Goal: Information Seeking & Learning: Learn about a topic

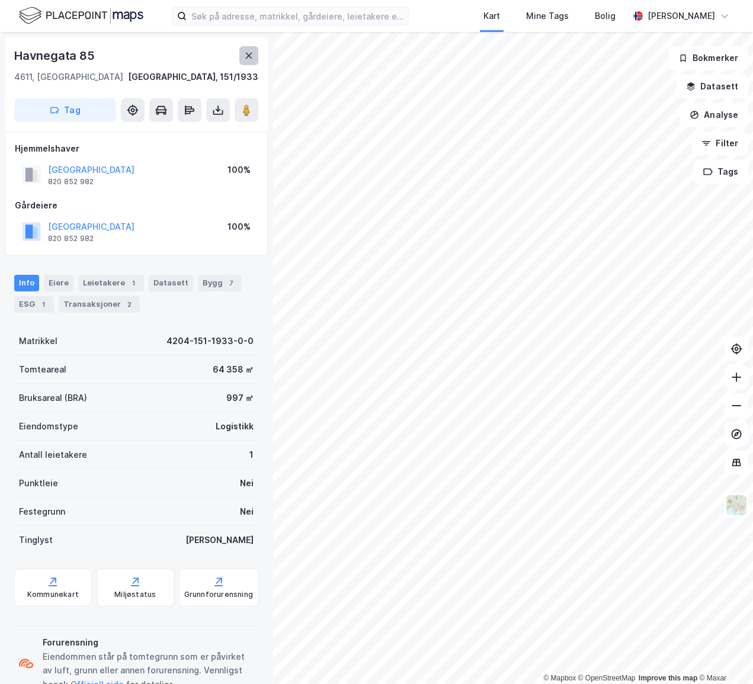
click at [251, 55] on icon at bounding box center [248, 55] width 9 height 9
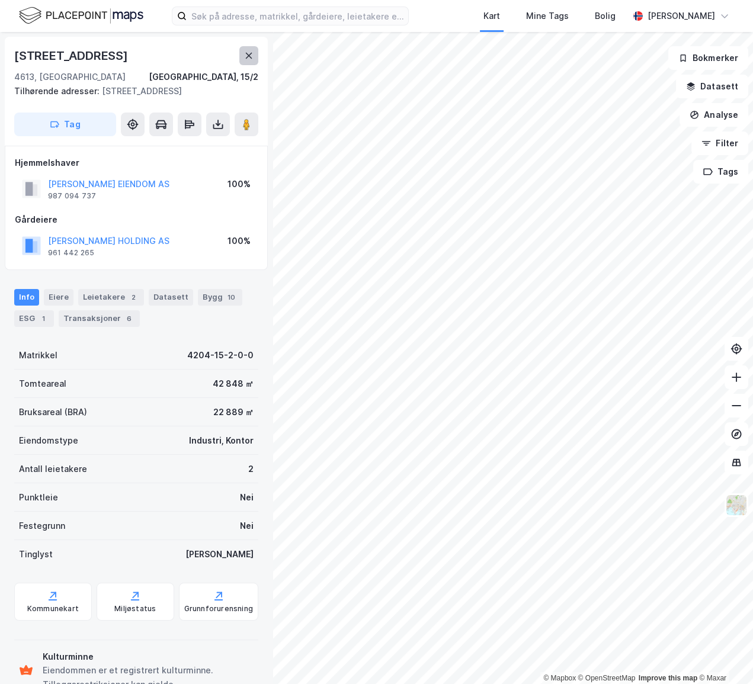
click at [251, 52] on icon at bounding box center [248, 55] width 9 height 9
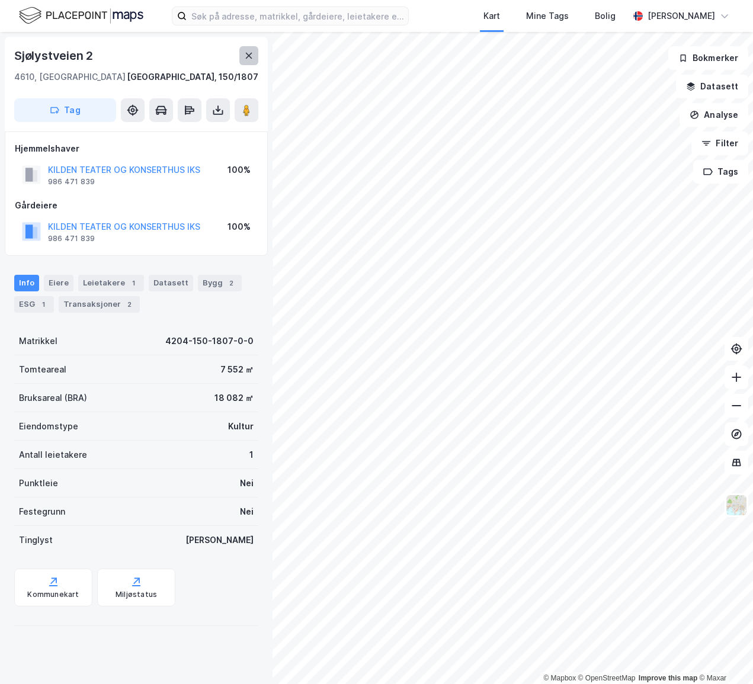
click at [240, 53] on button at bounding box center [248, 55] width 19 height 19
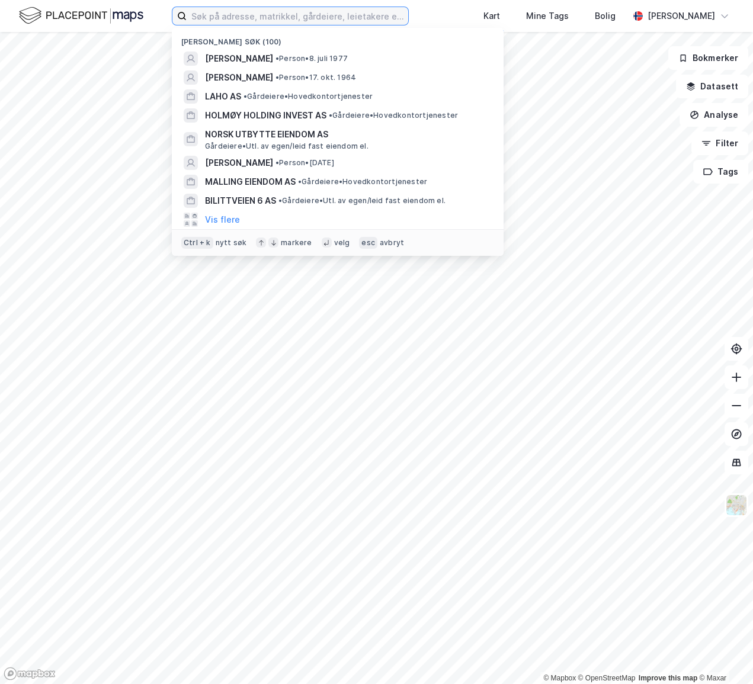
click at [315, 20] on input at bounding box center [298, 16] width 222 height 18
paste input "Vestre Strandgate 55"
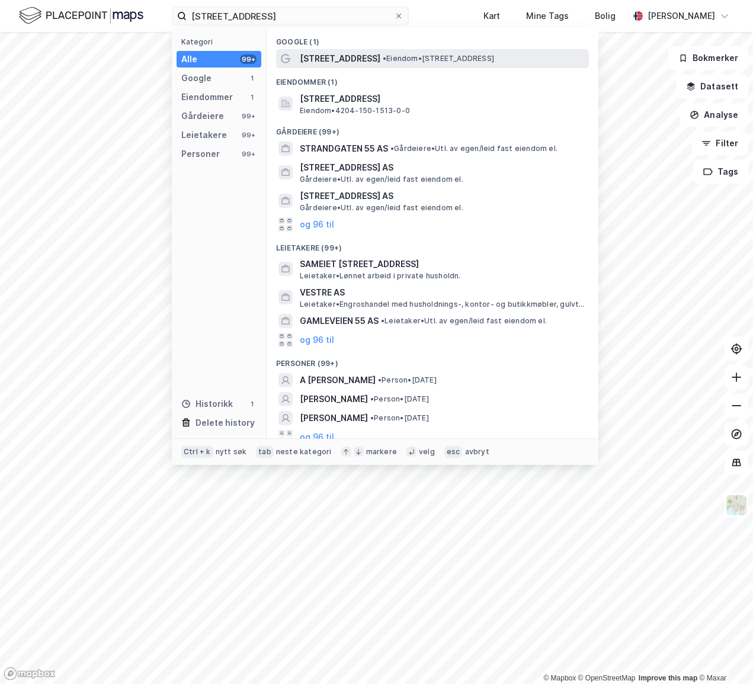
click at [416, 57] on span "• Eiendom • Vestre Strandgate 55, 4614 Kristiansand" at bounding box center [438, 58] width 111 height 9
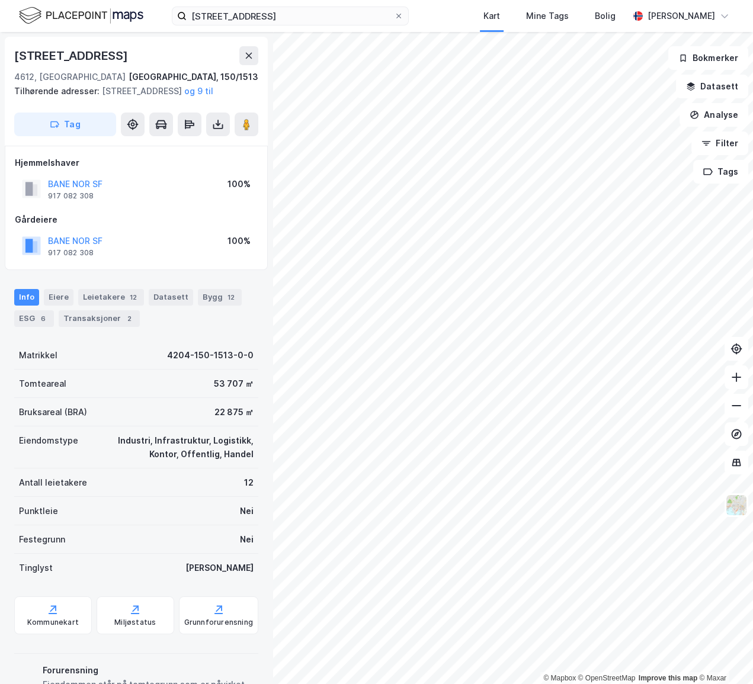
click at [248, 287] on div "Vestre Strandgate 41 4612, Kristiansand S, Agder Kristiansand, 150/1513 Tilhøre…" at bounding box center [136, 358] width 272 height 652
click at [243, 302] on div "Info Eiere Leietakere 12 Datasett Bygg 12 ESG 6 Transaksjoner 2" at bounding box center [136, 308] width 244 height 38
click at [311, 21] on input "Vestre Strandgate 55" at bounding box center [290, 16] width 207 height 18
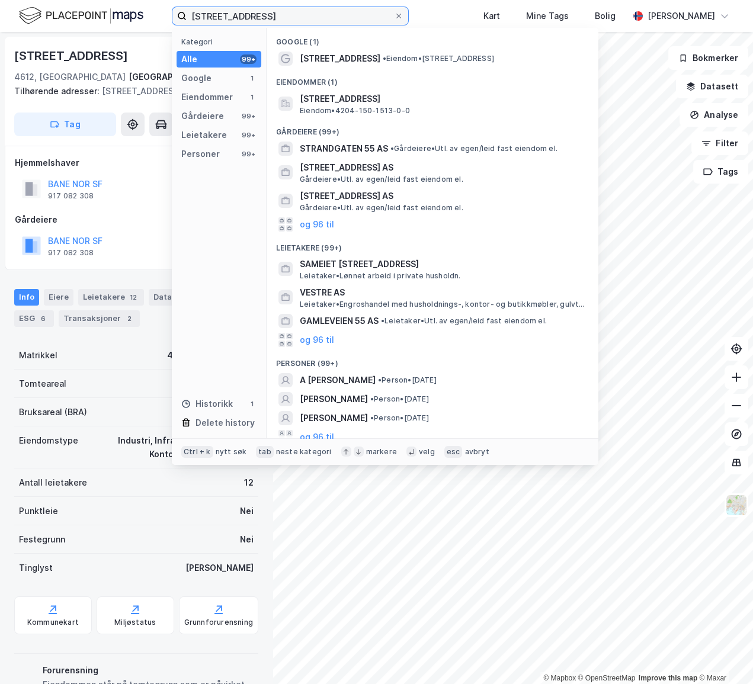
click at [310, 21] on input "Vestre Strandgate 55" at bounding box center [290, 16] width 207 height 18
click at [296, 17] on input "Vestre Strandgate 55" at bounding box center [290, 16] width 207 height 18
click at [296, 16] on input "Vestre Strandgate 55" at bounding box center [290, 16] width 207 height 18
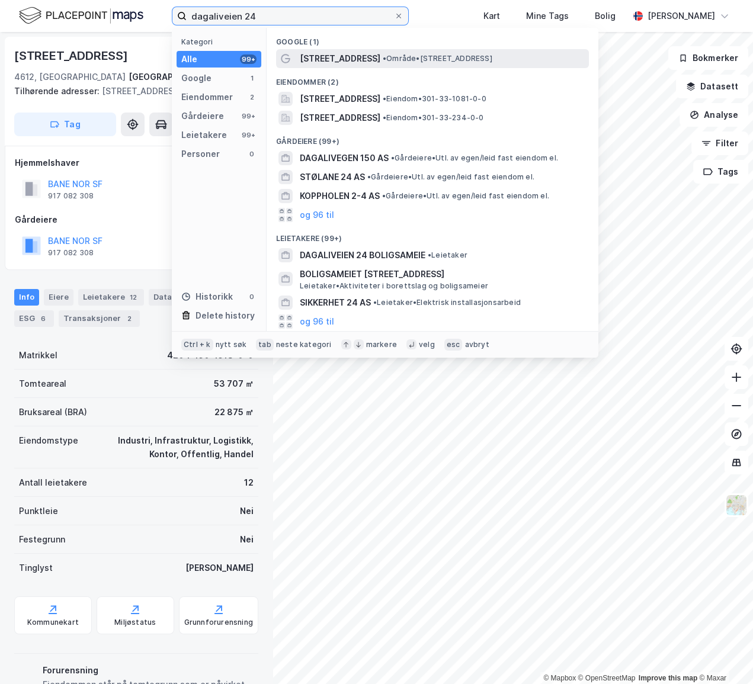
type input "dagaliveien 24"
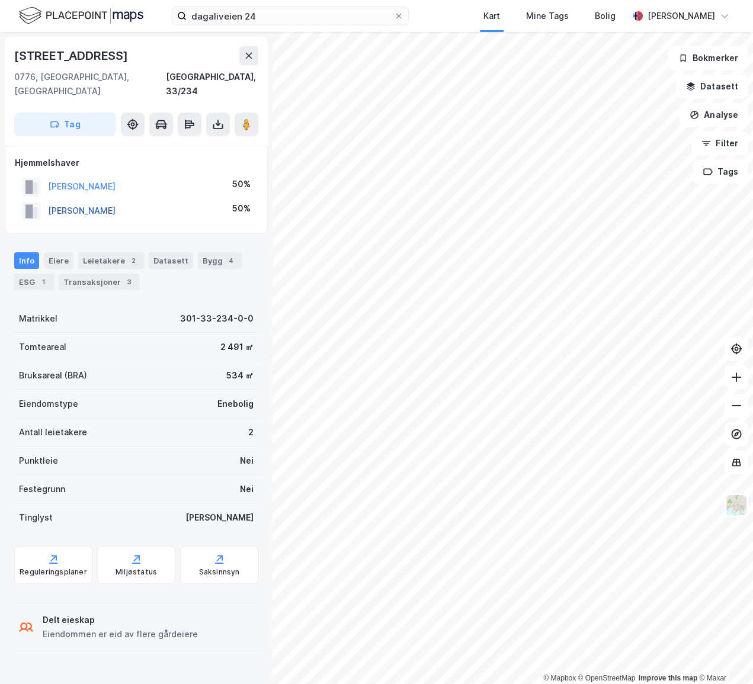
drag, startPoint x: 161, startPoint y: 195, endPoint x: 47, endPoint y: 193, distance: 113.8
click at [47, 199] on div "ANDERSEN HARALD KNUT 50%" at bounding box center [136, 211] width 243 height 24
click at [81, 274] on div "Transaksjoner 3" at bounding box center [99, 282] width 81 height 17
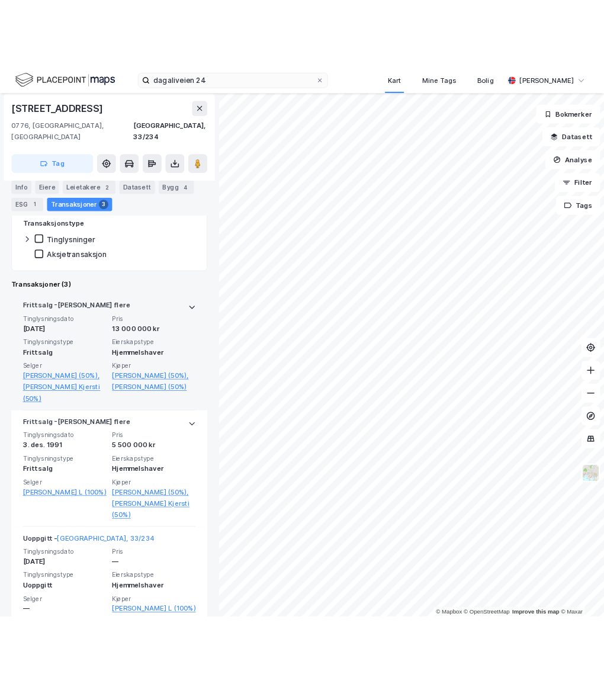
scroll to position [234, 0]
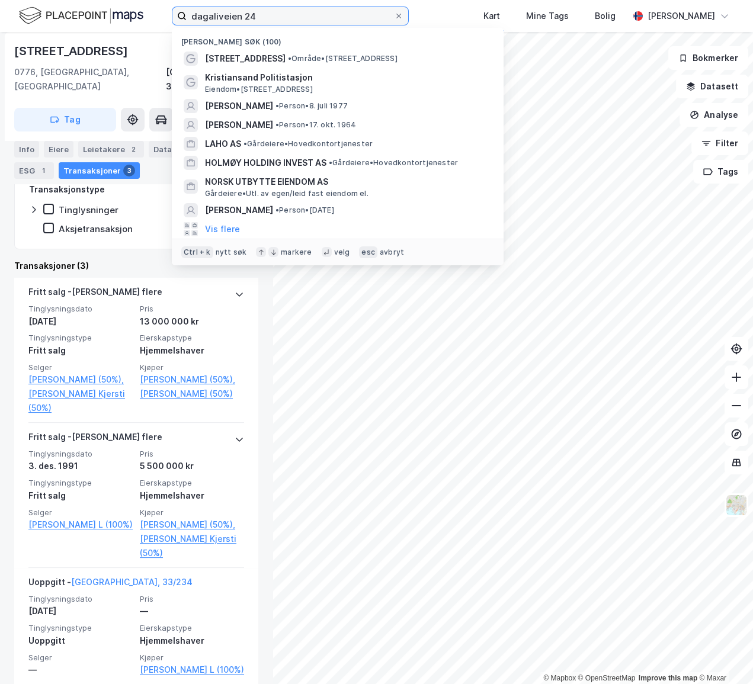
drag, startPoint x: 287, startPoint y: 20, endPoint x: 147, endPoint y: -11, distance: 143.1
click at [147, 0] on html "dagaliveien 24 Nylige søk (100) Dagaliveien 24 • Område • Dagaliveien 24, 0776 …" at bounding box center [376, 342] width 753 height 684
paste input
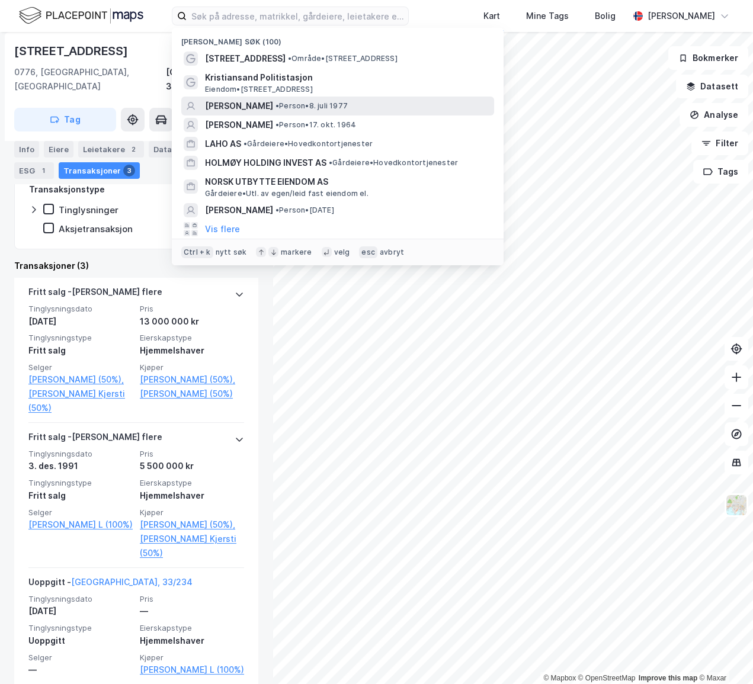
click at [273, 105] on span "TØRRES KRISTIAN BRØVIG" at bounding box center [239, 106] width 68 height 14
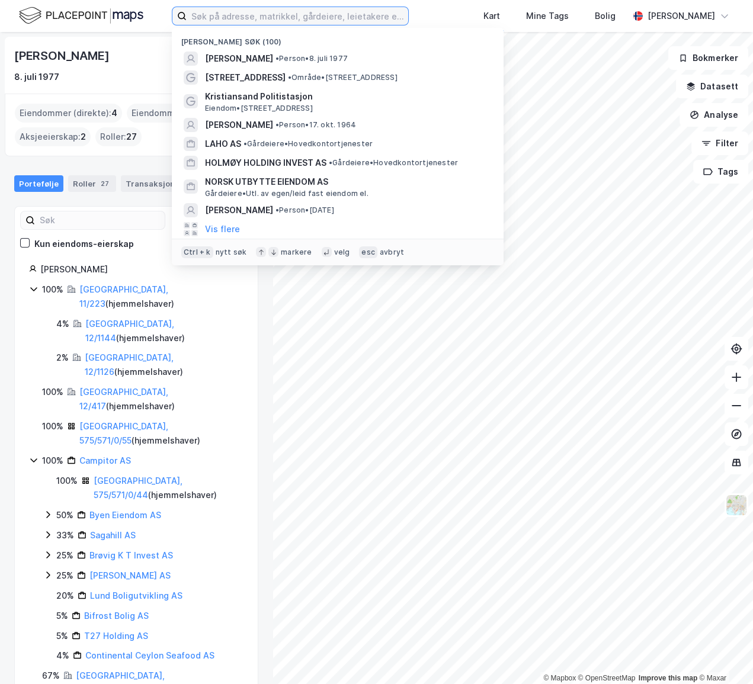
click at [260, 17] on input at bounding box center [298, 16] width 222 height 18
paste input "Rostein AS"
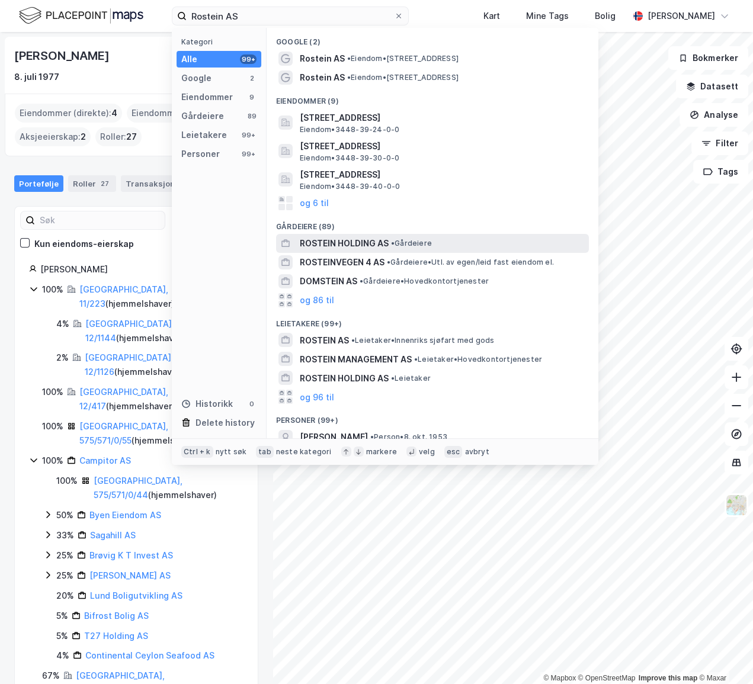
click at [333, 243] on span "ROSTEIN HOLDING AS" at bounding box center [344, 243] width 89 height 14
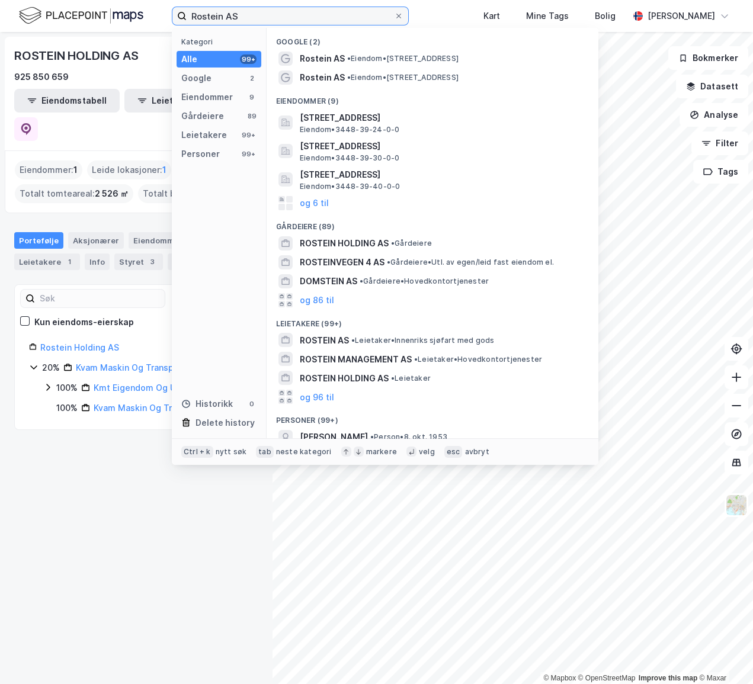
drag, startPoint x: 252, startPoint y: 24, endPoint x: 172, endPoint y: 6, distance: 82.5
click at [172, 7] on div "Rostein AS" at bounding box center [290, 16] width 237 height 19
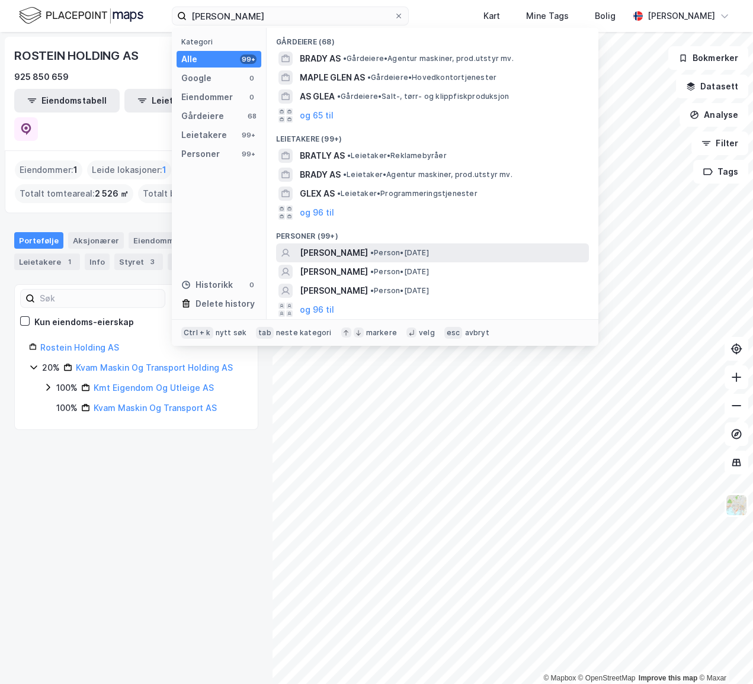
click at [364, 252] on span "GLEN ALLAN BRADLEY" at bounding box center [334, 253] width 68 height 14
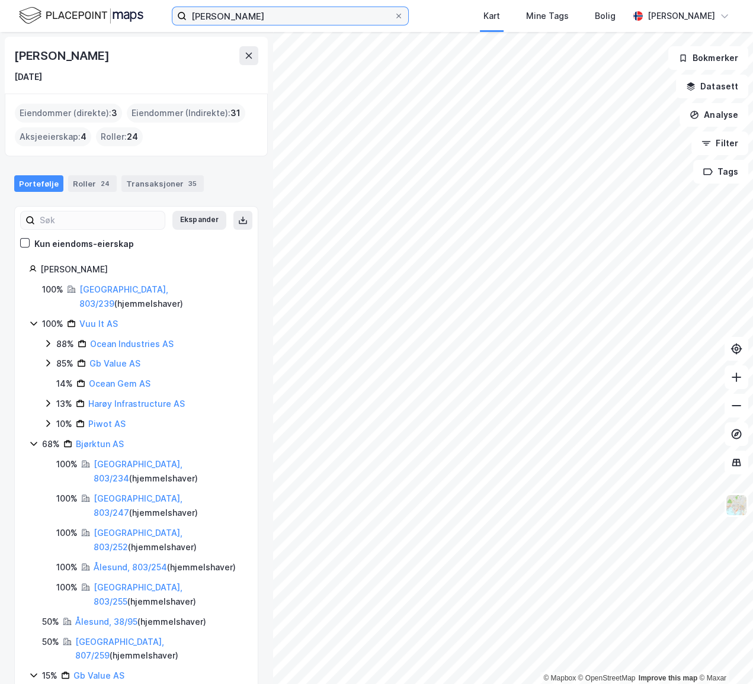
click at [311, 21] on input "glen bradley" at bounding box center [290, 16] width 207 height 18
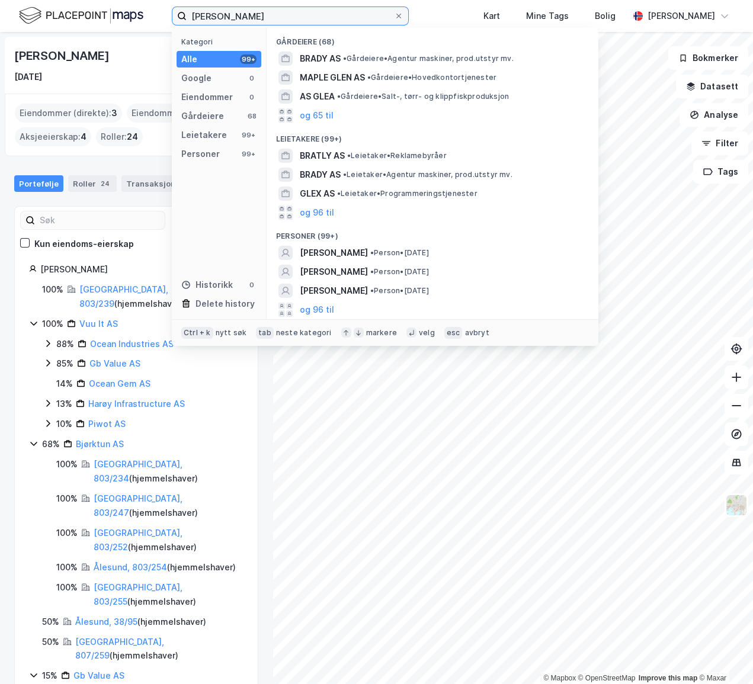
click at [311, 20] on input "glen bradley" at bounding box center [290, 16] width 207 height 18
paste input "Mero Holding AS"
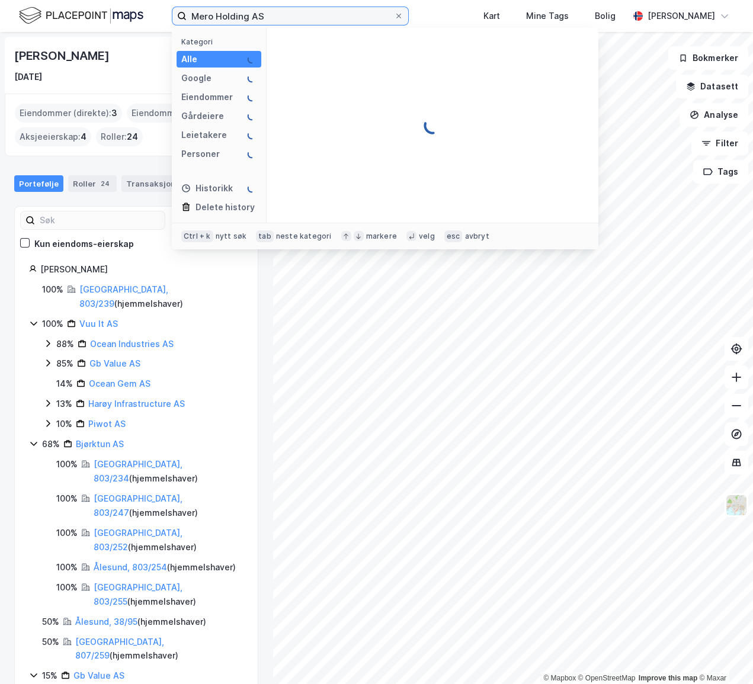
type input "Mero Holding AS"
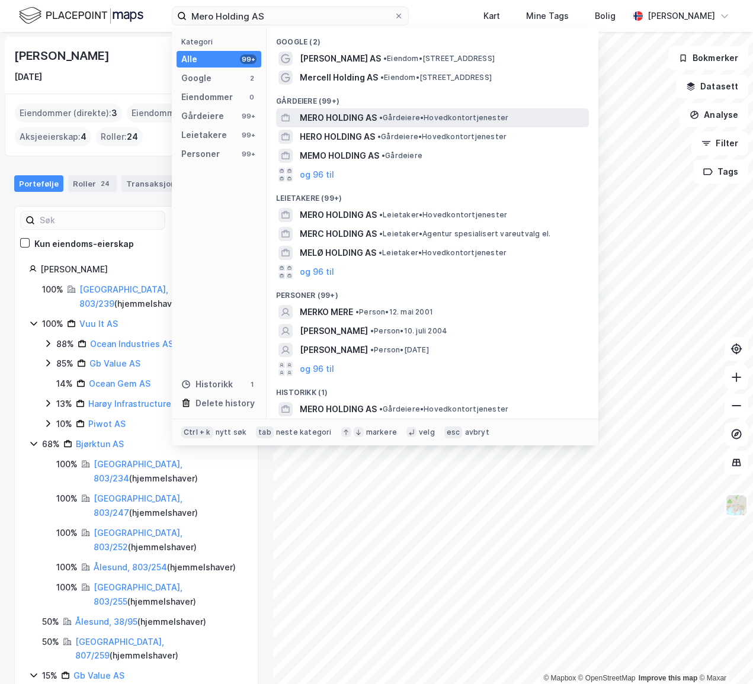
click at [419, 117] on span "• Gårdeiere • Hovedkontortjenester" at bounding box center [443, 117] width 129 height 9
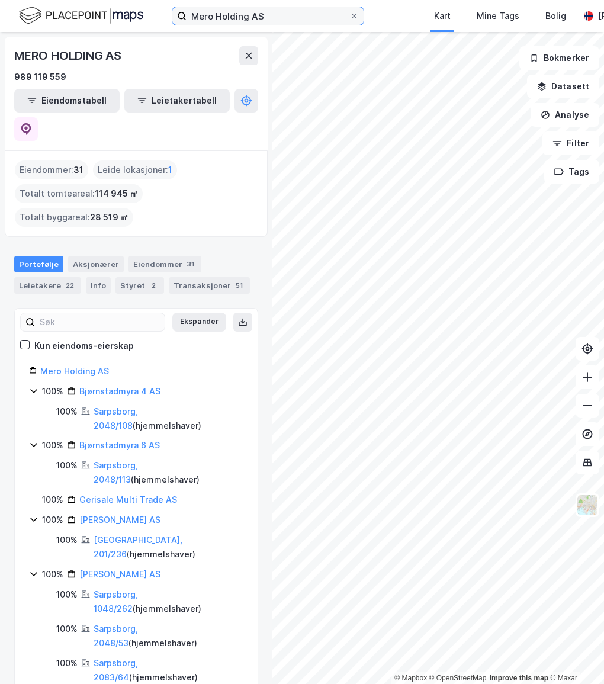
click at [313, 12] on input "Mero Holding AS" at bounding box center [268, 16] width 163 height 18
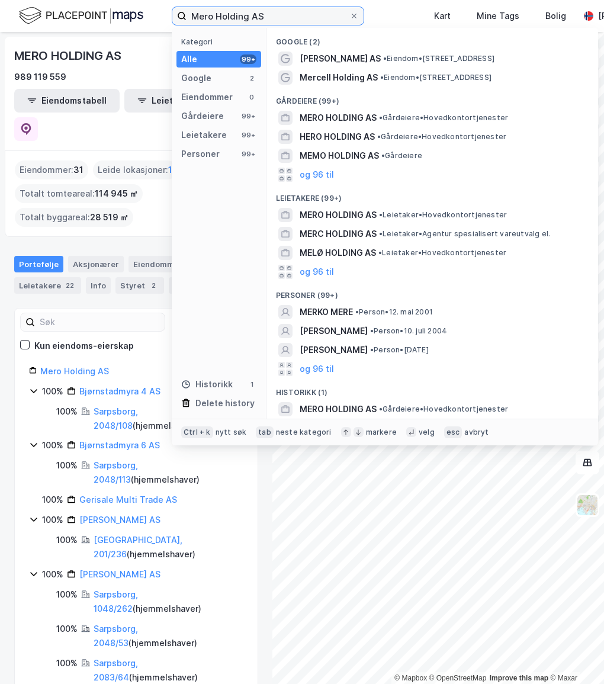
click at [313, 12] on input "Mero Holding AS" at bounding box center [268, 16] width 163 height 18
drag, startPoint x: 306, startPoint y: 17, endPoint x: 73, endPoint y: -20, distance: 235.2
click at [73, 0] on html "Mero Holding AS Kategori Alle 99+ Google 2 Eiendommer 0 Gårdeiere 99+ Leietaker…" at bounding box center [302, 342] width 604 height 684
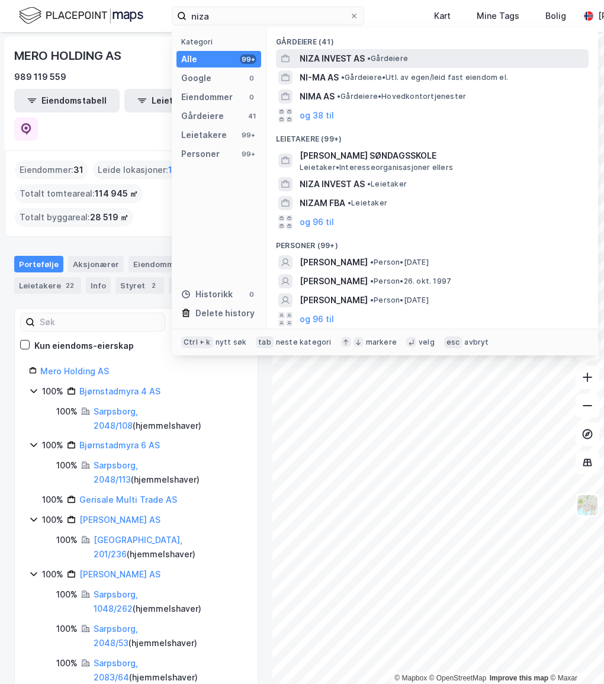
click at [331, 59] on span "NIZA INVEST AS" at bounding box center [332, 59] width 65 height 14
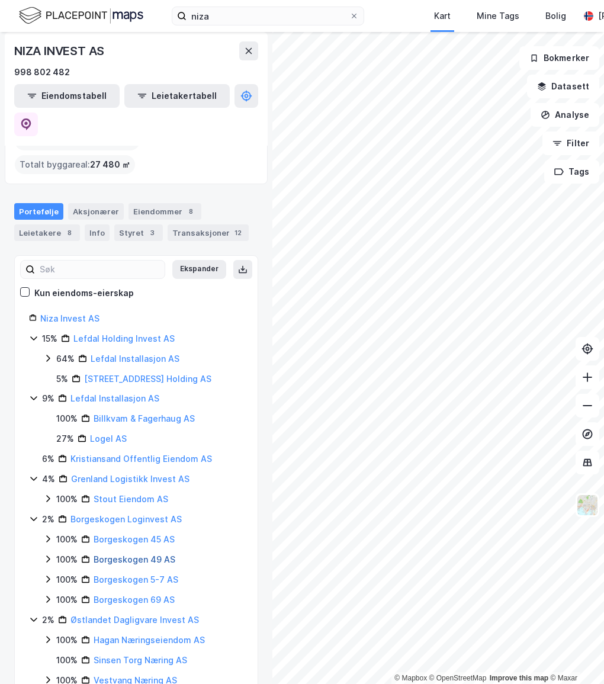
scroll to position [113, 0]
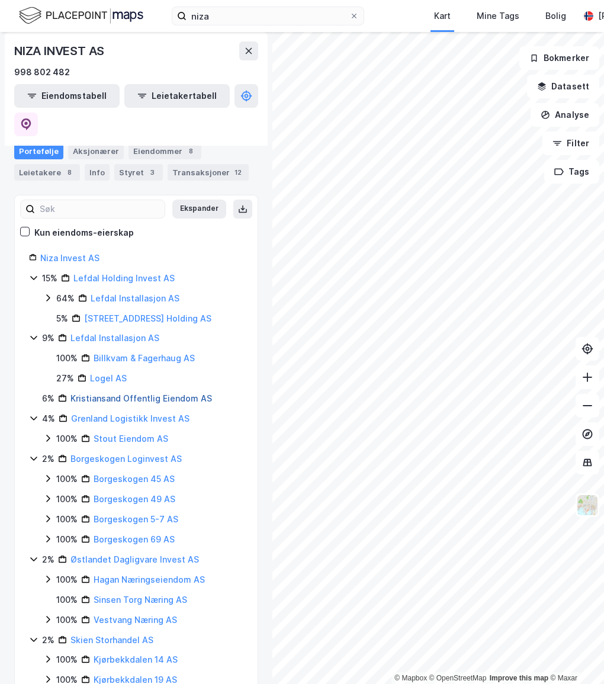
click at [144, 393] on link "Kristiansand Offentlig Eiendom AS" at bounding box center [141, 398] width 142 height 10
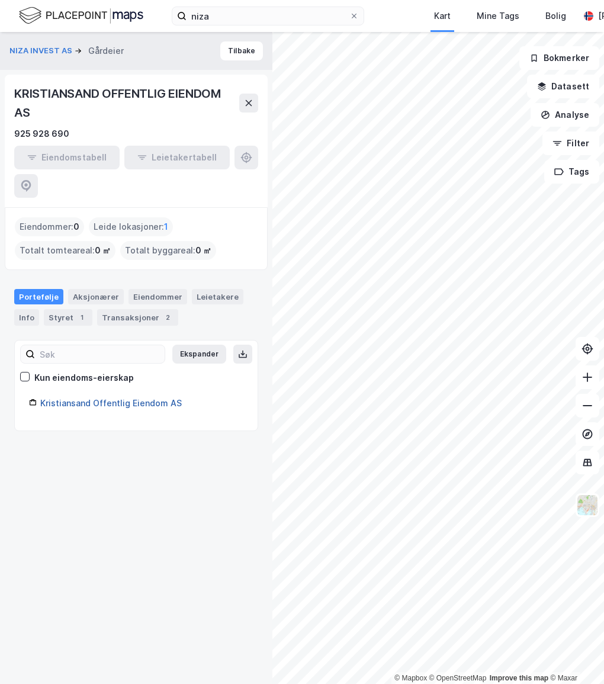
click at [114, 398] on link "Kristiansand Offentlig Eiendom AS" at bounding box center [111, 403] width 142 height 10
click at [113, 398] on link "Kristiansand Offentlig Eiendom AS" at bounding box center [111, 403] width 142 height 10
click at [130, 309] on div "Transaksjoner 2" at bounding box center [137, 317] width 81 height 17
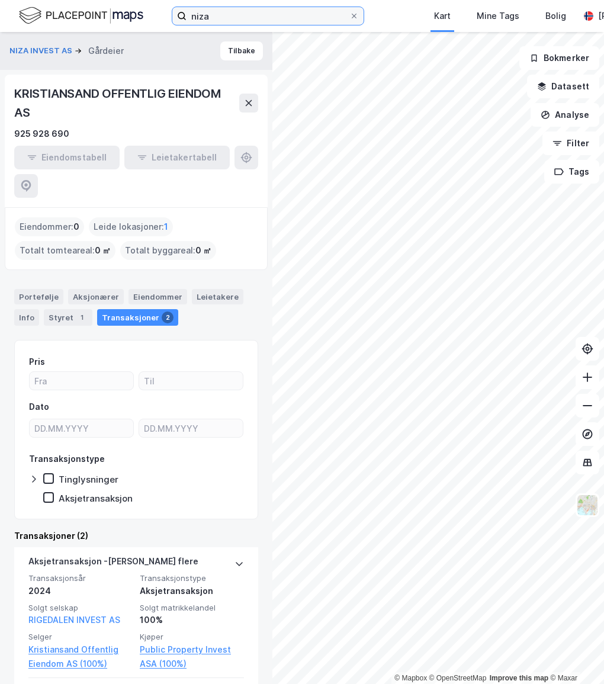
click at [220, 14] on input "niza" at bounding box center [268, 16] width 163 height 18
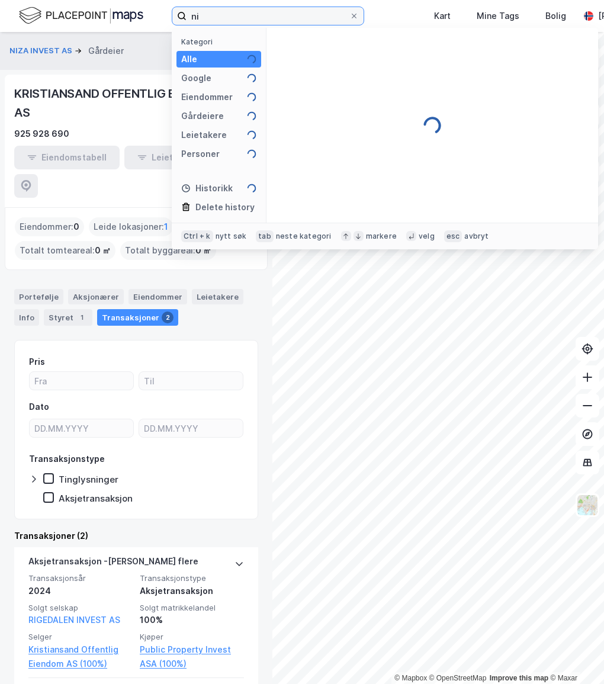
type input "n"
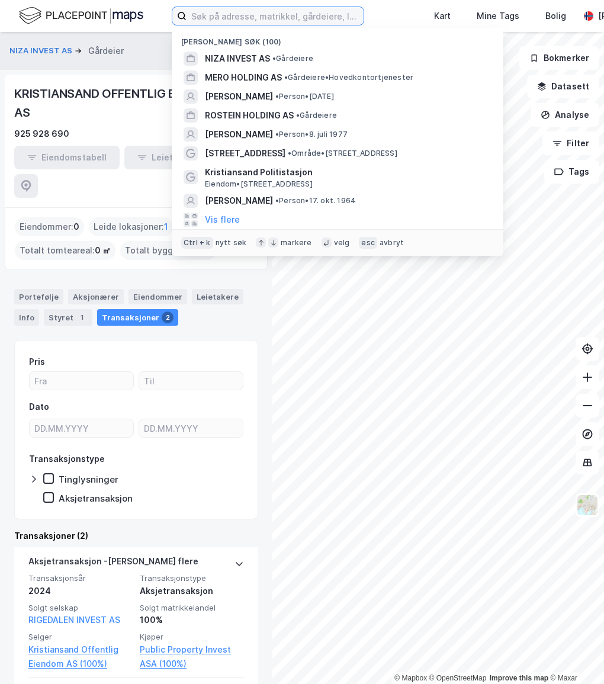
click at [243, 18] on input at bounding box center [275, 16] width 177 height 18
paste input "Anders Erling Edbo"
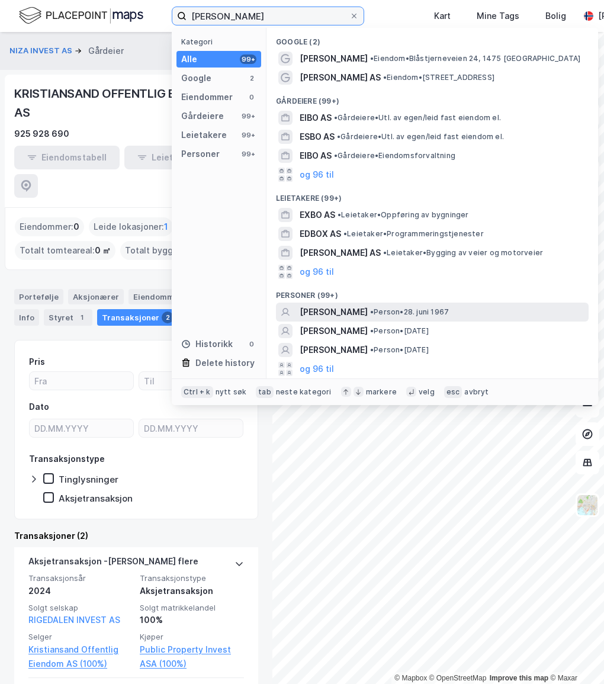
type input "Anders Erling Edbo"
click at [374, 310] on span "•" at bounding box center [372, 311] width 4 height 9
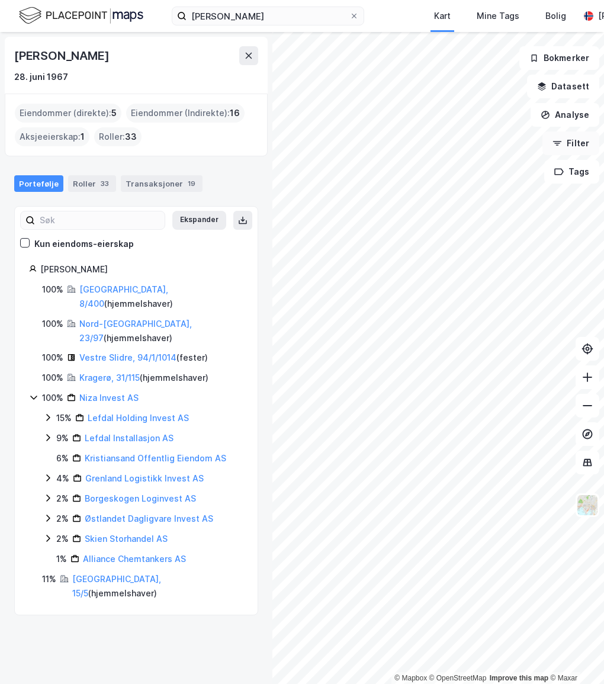
click at [544, 147] on div "© Mapbox © OpenStreetMap Improve this map © Maxar Anders Erling Edbo 28. juni 1…" at bounding box center [302, 358] width 604 height 652
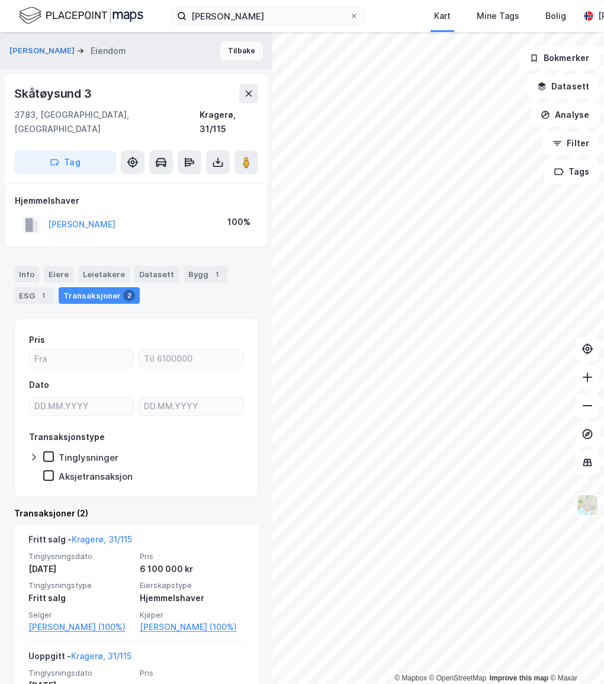
click at [227, 53] on button "Tilbake" at bounding box center [241, 50] width 43 height 19
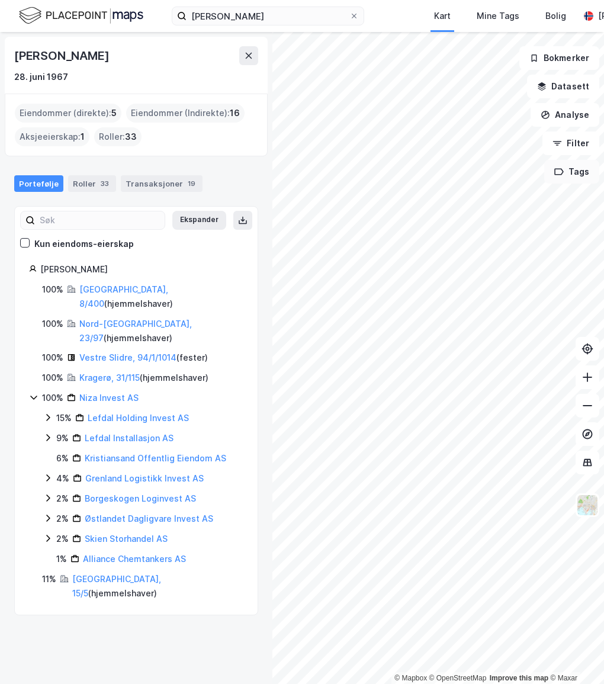
click at [568, 159] on div "© Mapbox © OpenStreetMap Improve this map © Maxar Anders Erling Edbo 28. juni 1…" at bounding box center [302, 358] width 604 height 652
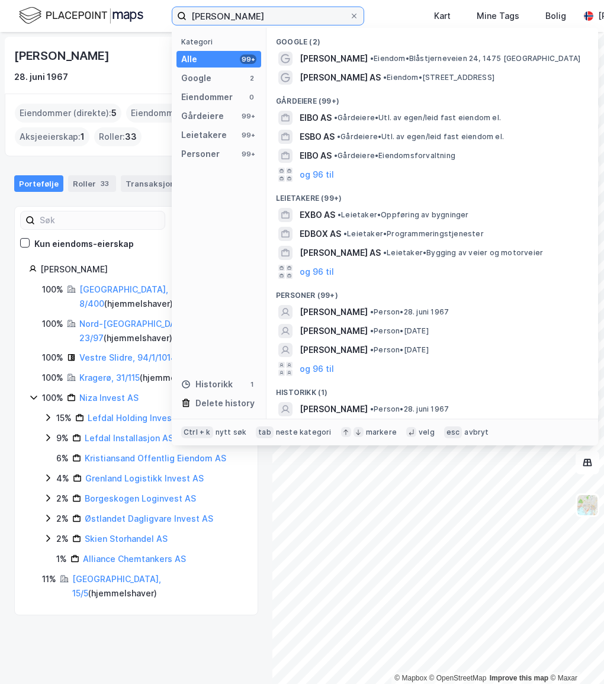
drag, startPoint x: 283, startPoint y: 9, endPoint x: 158, endPoint y: 24, distance: 126.4
click at [158, 24] on div "Anders Erling Edbo Kategori Alle 99+ Google 2 Eiendommer 0 Gårdeiere 99+ Leieta…" at bounding box center [302, 16] width 604 height 32
paste input
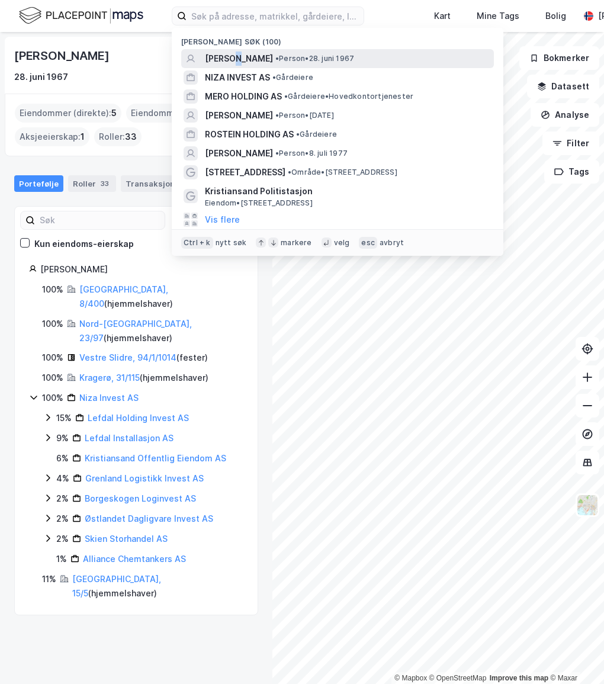
click at [240, 60] on span "ANDERS ERLING EDBO" at bounding box center [239, 59] width 68 height 14
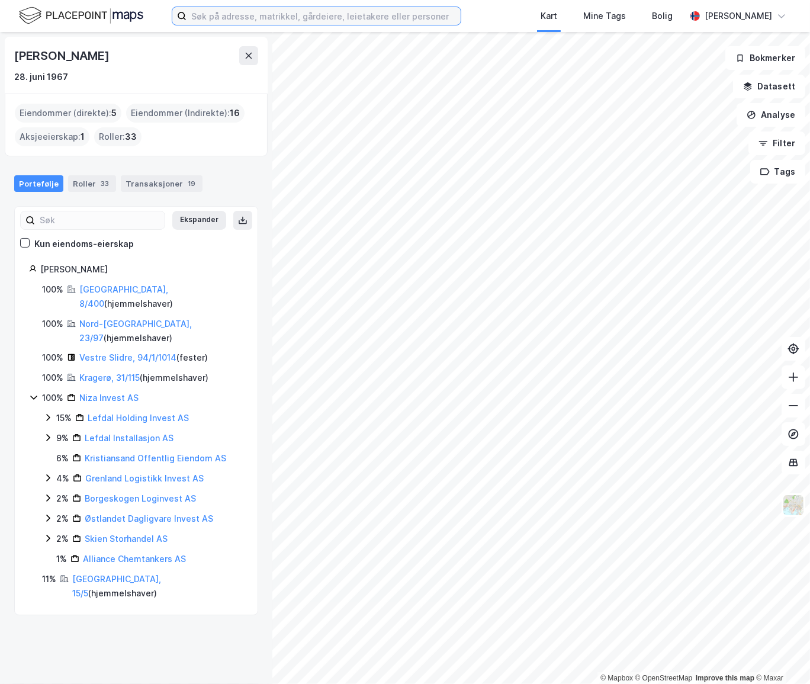
click at [403, 9] on input at bounding box center [324, 16] width 274 height 18
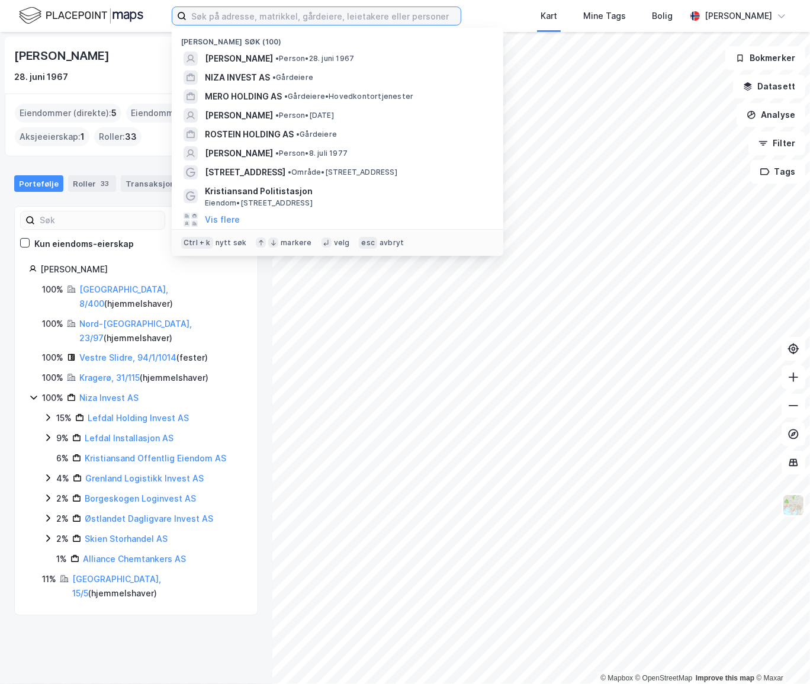
paste input "Sapiens Eiendom AS"
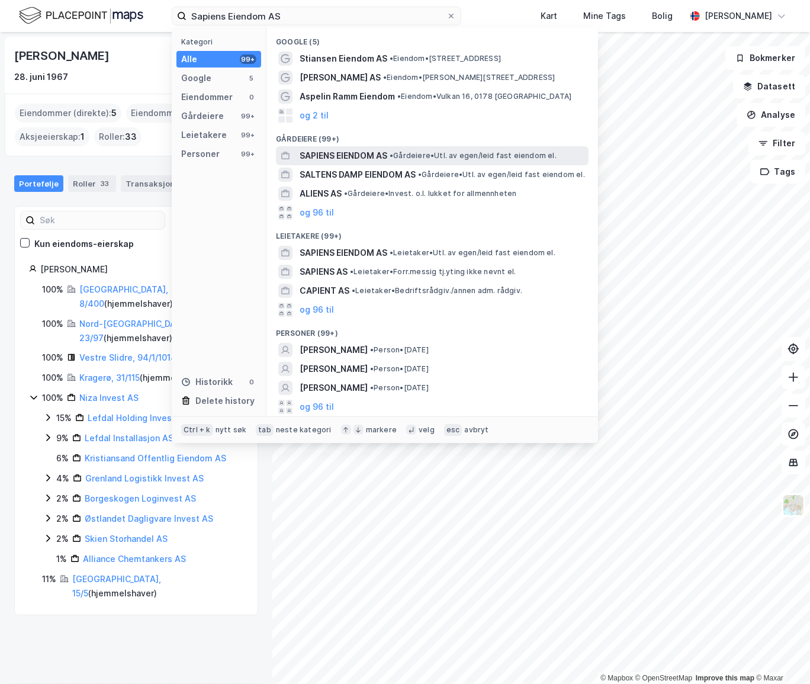
click at [366, 151] on span "SAPIENS EIENDOM AS" at bounding box center [344, 156] width 88 height 14
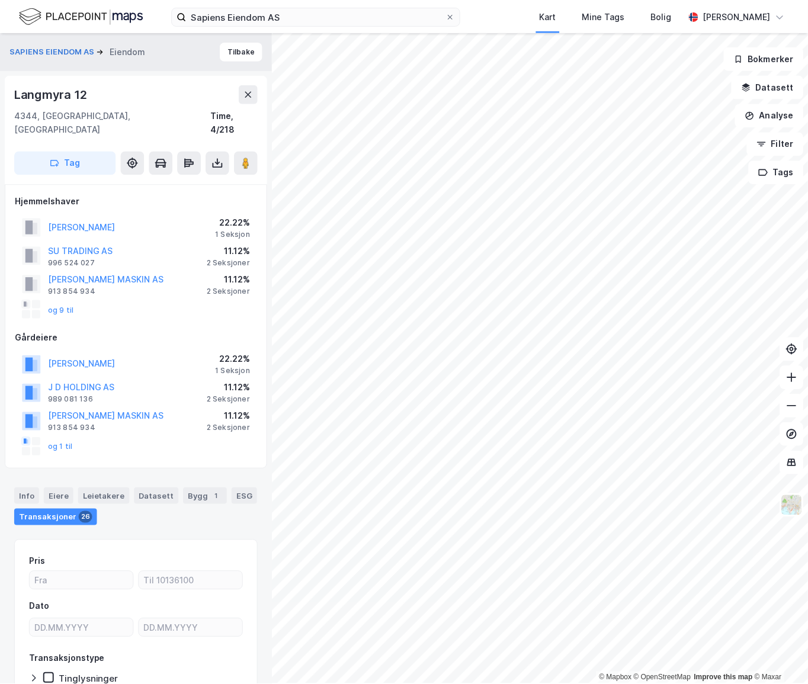
scroll to position [63, 0]
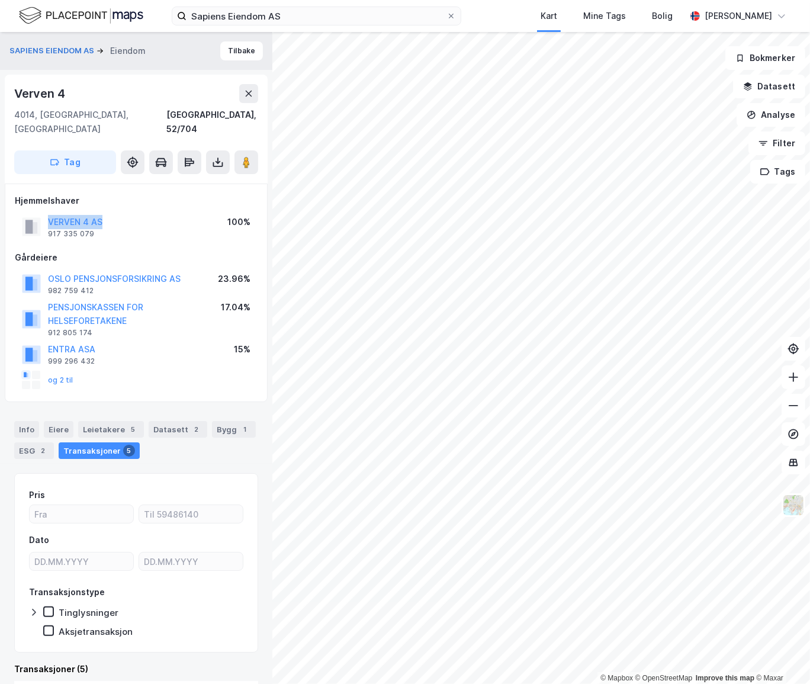
drag, startPoint x: 106, startPoint y: 204, endPoint x: 41, endPoint y: 198, distance: 64.8
click at [41, 213] on div "VERVEN 4 AS 917 335 079 100%" at bounding box center [136, 227] width 243 height 28
copy button "VERVEN 4 AS"
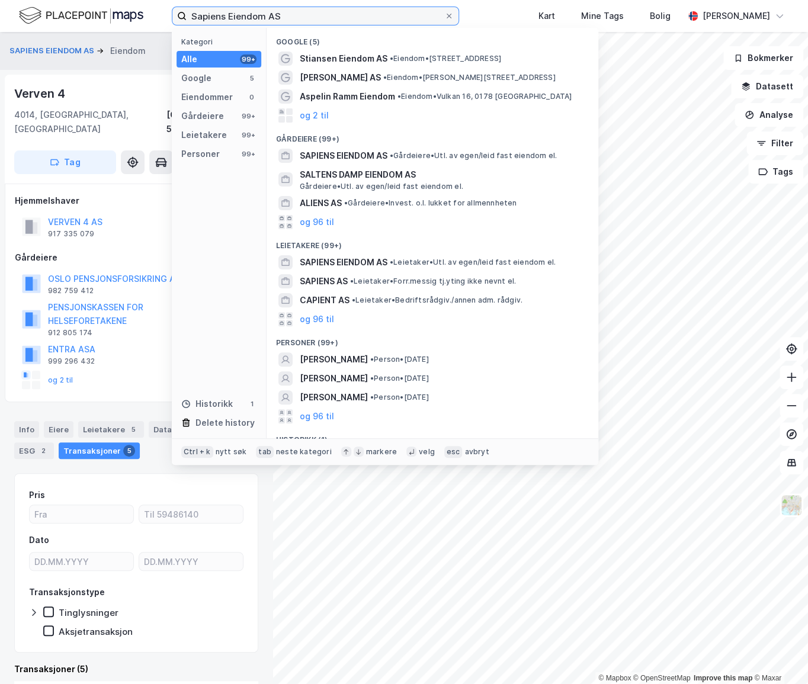
drag, startPoint x: 345, startPoint y: 18, endPoint x: 303, endPoint y: 23, distance: 42.3
click at [338, 20] on input "Sapiens Eiendom AS" at bounding box center [316, 16] width 258 height 18
drag, startPoint x: 286, startPoint y: 12, endPoint x: 161, endPoint y: 17, distance: 125.7
click at [161, 17] on div "Sapiens Eiendom AS Kategori Alle 99+ Google 5 Eiendommer 0 Gårdeiere 99+ Leieta…" at bounding box center [404, 16] width 808 height 32
paste input "Benestad"
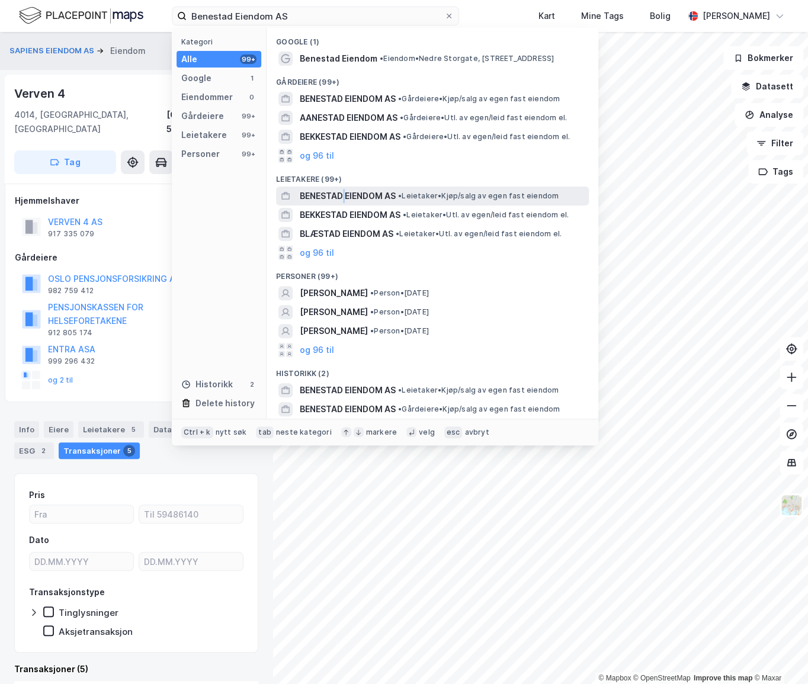
click at [344, 191] on span "BENESTAD EIENDOM AS" at bounding box center [348, 196] width 96 height 14
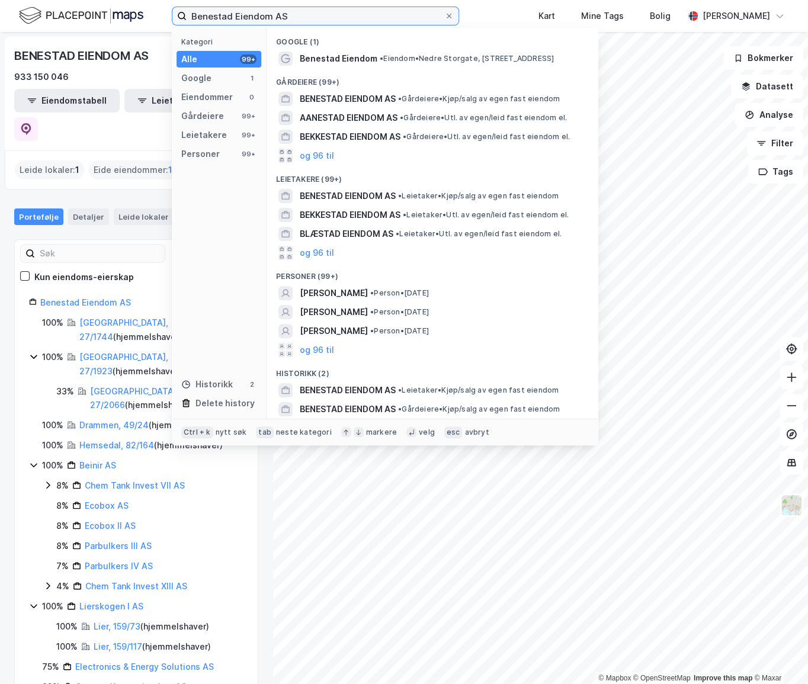
drag, startPoint x: 390, startPoint y: 14, endPoint x: 58, endPoint y: 17, distance: 331.7
click at [58, 17] on div "Benestad Eiendom AS Kategori Alle 99+ Google 1 Eiendommer 0 Gårdeiere 99+ Leiet…" at bounding box center [404, 16] width 808 height 32
paste input "Pål Benestad"
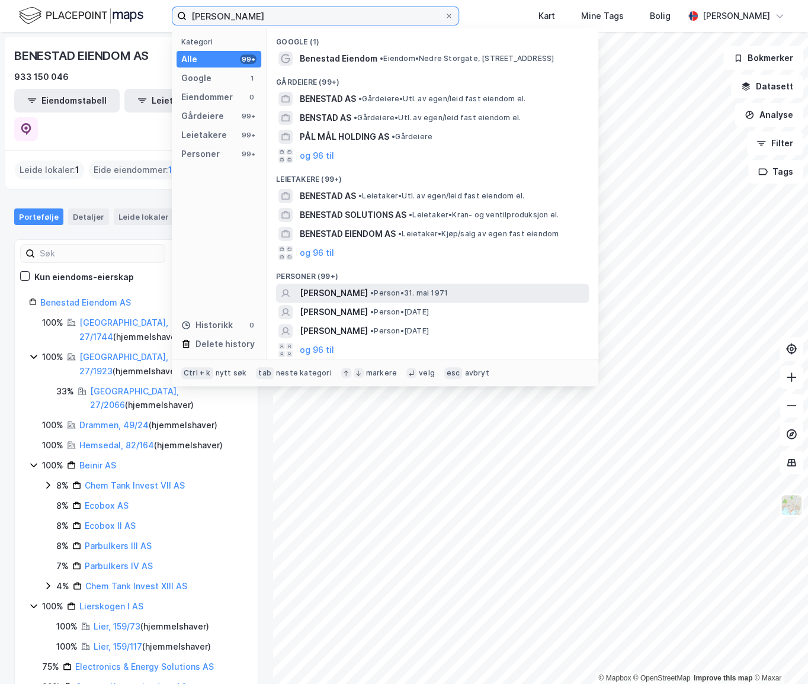
type input "Pål Benestad"
click at [368, 297] on span "PÅL GEORG BENESTAD" at bounding box center [334, 293] width 68 height 14
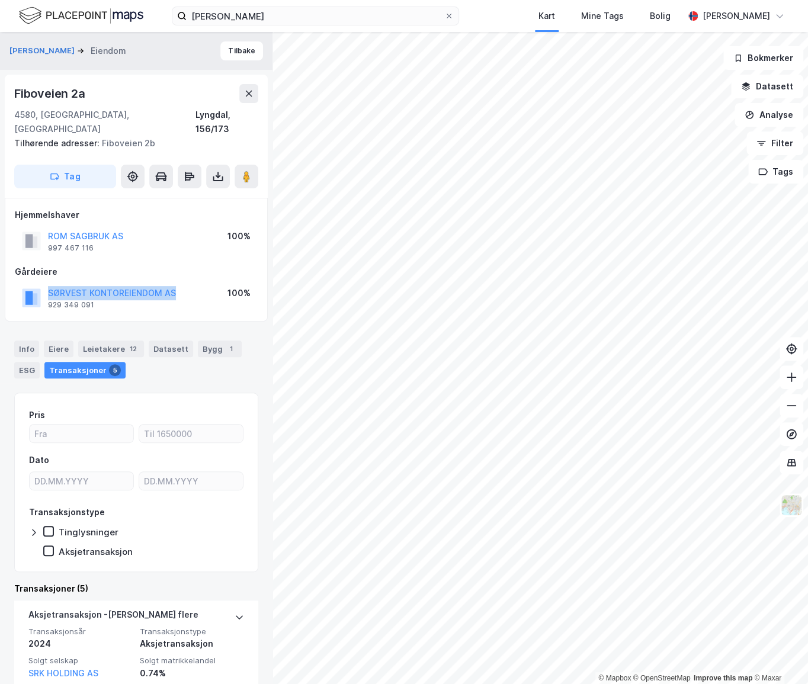
drag, startPoint x: 197, startPoint y: 281, endPoint x: 41, endPoint y: 275, distance: 155.9
click at [41, 284] on div "SØRVEST KONTOREIENDOM AS 929 349 091 100%" at bounding box center [136, 298] width 243 height 28
copy button "SØRVEST KONTOREIENDOM AS"
click at [233, 248] on div "Hjemmelshaver ROM SAGBRUK AS 997 467 116 100% Gårdeiere SØRVEST KONTOREIENDOM A…" at bounding box center [136, 260] width 243 height 104
click at [231, 48] on button "Tilbake" at bounding box center [241, 50] width 43 height 19
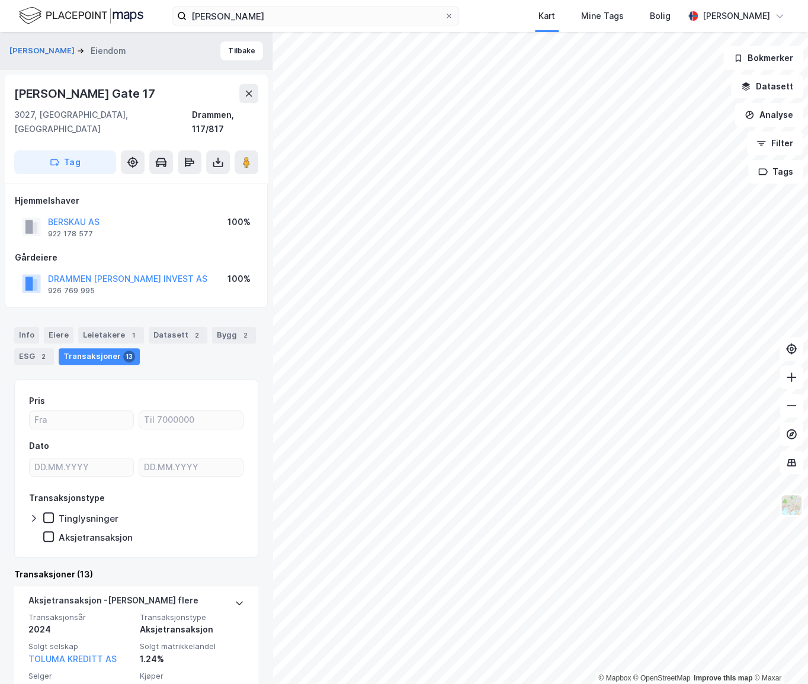
click at [214, 192] on div "© Mapbox © OpenStreetMap Improve this map © Maxar BENESTAD PÅL GEORG Eiendom Ti…" at bounding box center [404, 358] width 808 height 652
click at [364, 13] on input "Pål Benestad" at bounding box center [316, 16] width 258 height 18
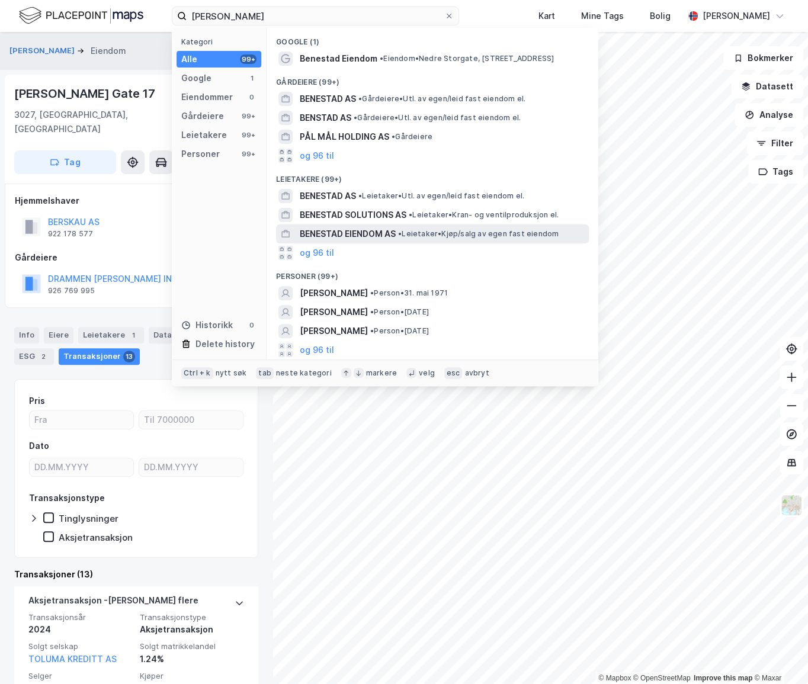
click at [326, 233] on span "BENESTAD EIENDOM AS" at bounding box center [348, 234] width 96 height 14
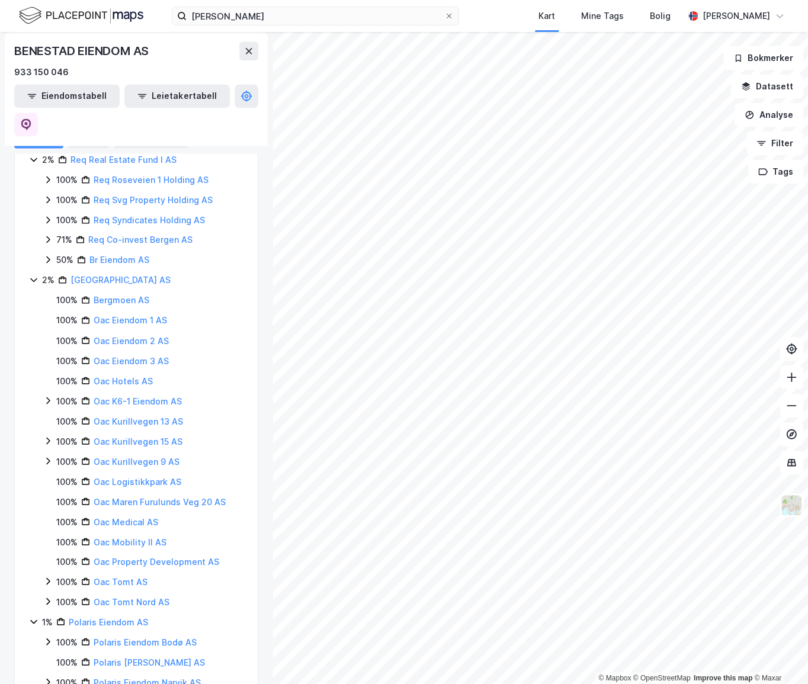
scroll to position [866, 0]
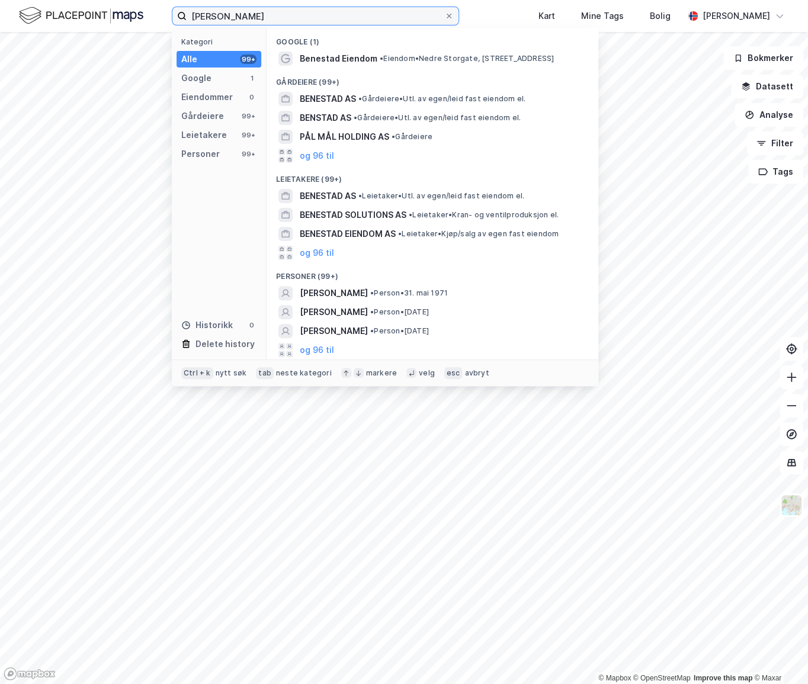
click at [312, 18] on input "Pål Benestad" at bounding box center [316, 16] width 258 height 18
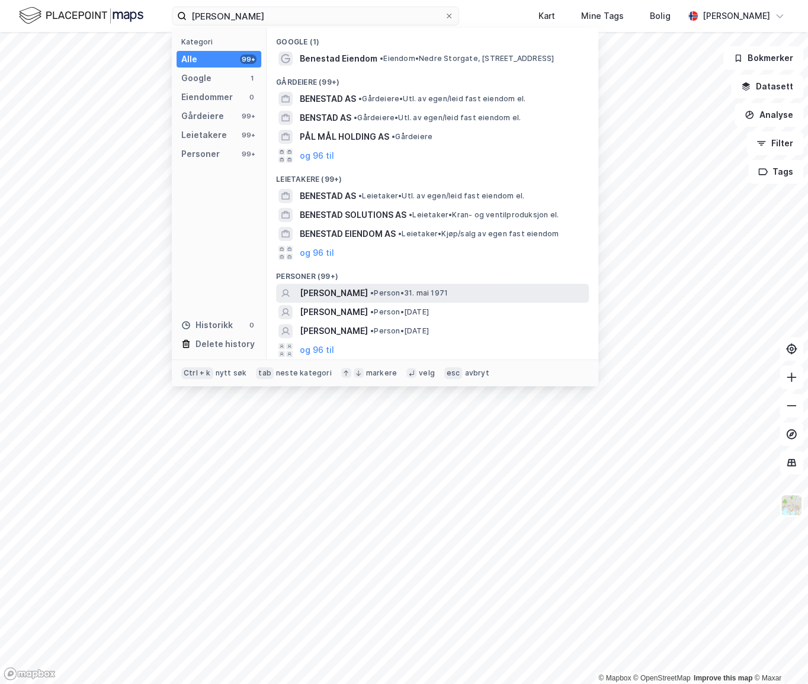
click at [329, 296] on span "PÅL GEORG BENESTAD" at bounding box center [334, 293] width 68 height 14
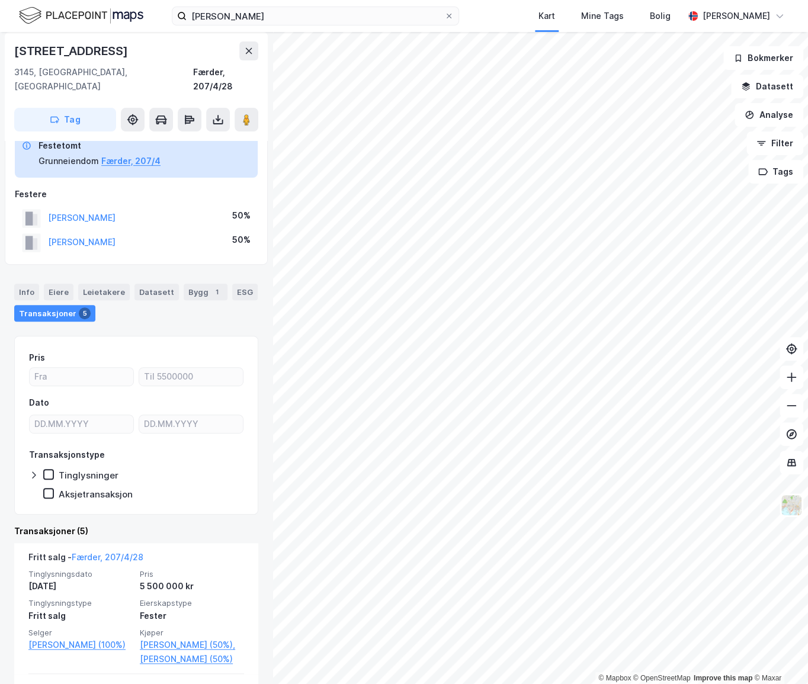
scroll to position [269, 0]
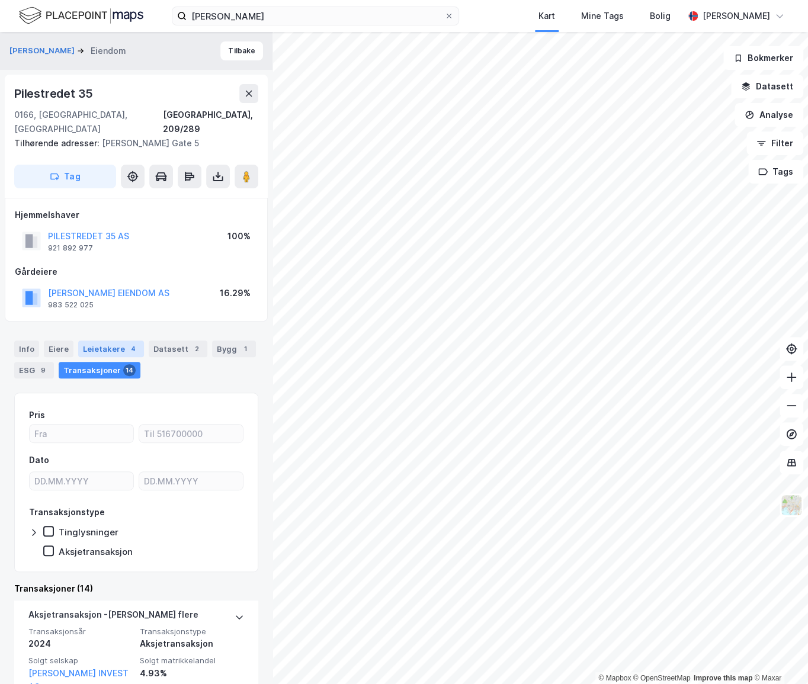
click at [127, 343] on div "4" at bounding box center [133, 349] width 12 height 12
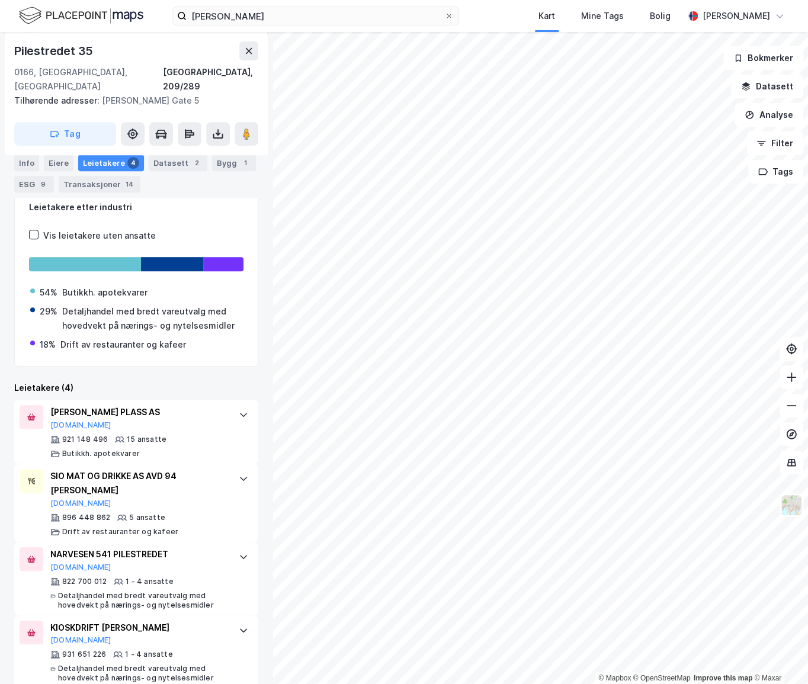
scroll to position [211, 0]
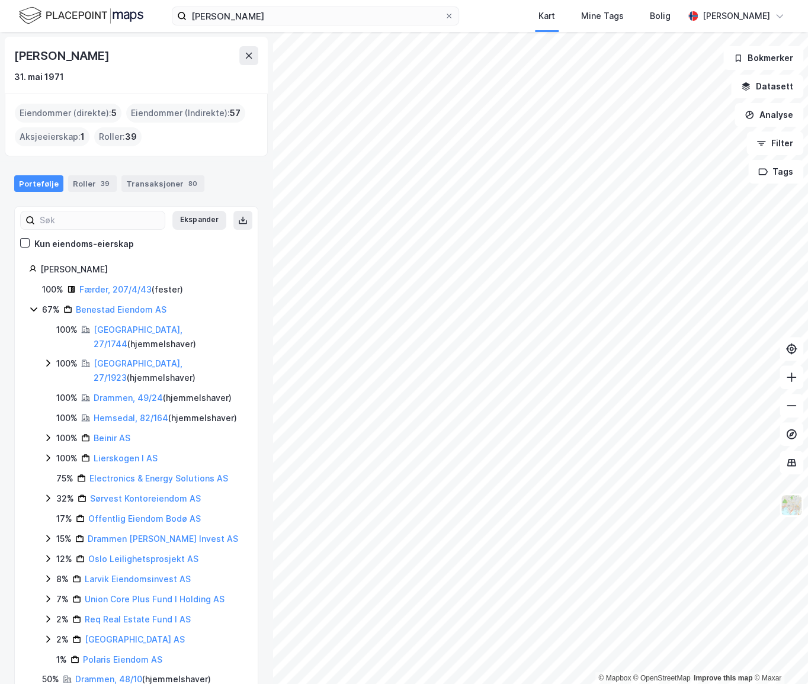
click at [508, 14] on div "Pål Benestad Kart Mine Tags Bolig Alexander Foss" at bounding box center [404, 16] width 808 height 32
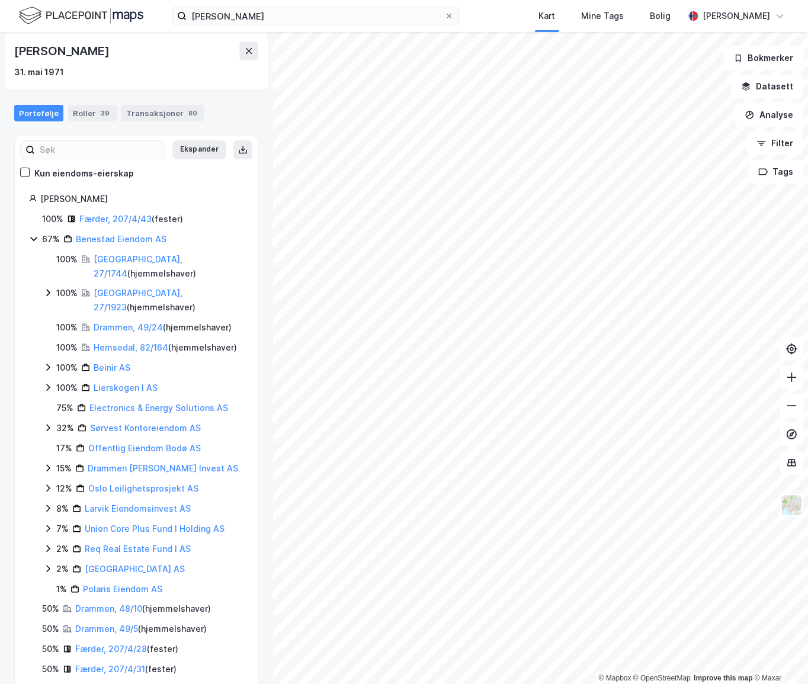
scroll to position [78, 0]
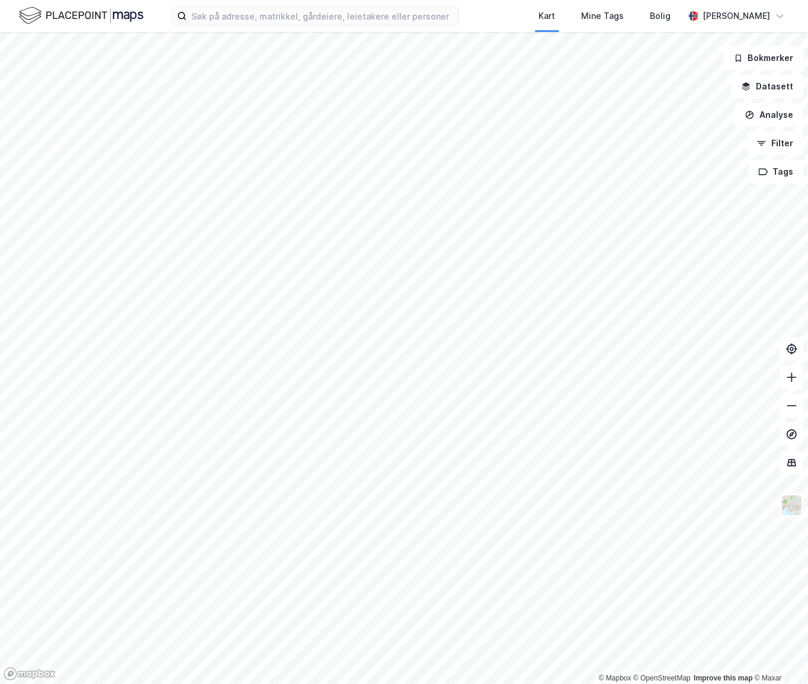
click at [0, 6] on div "Kart Mine Tags Bolig Alexander Foss" at bounding box center [404, 16] width 808 height 32
drag, startPoint x: 227, startPoint y: 28, endPoint x: 223, endPoint y: 20, distance: 9.6
click at [225, 25] on div "Kart Mine Tags Bolig Alexander Foss" at bounding box center [404, 16] width 808 height 32
click at [222, 18] on input at bounding box center [323, 16] width 272 height 18
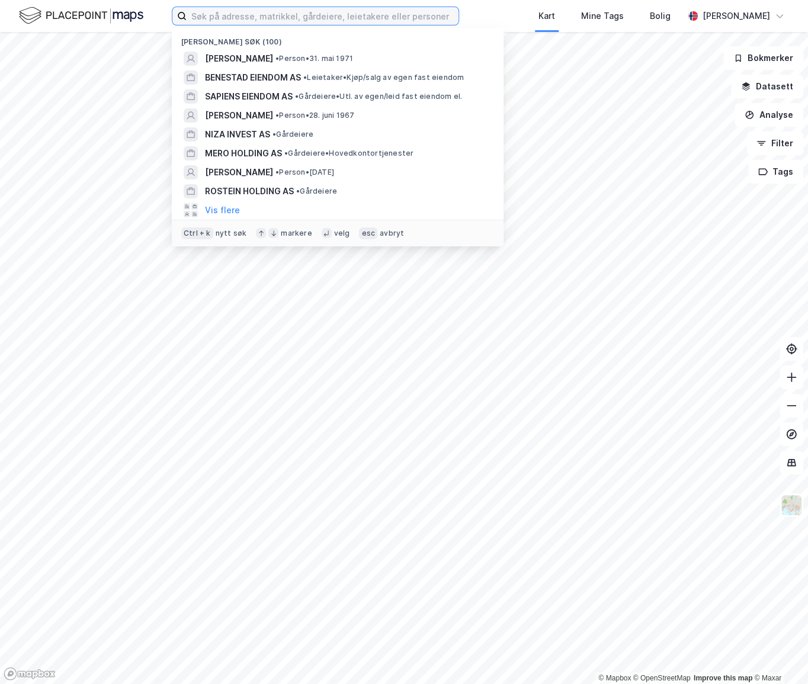
paste input "Trond Moldskred"
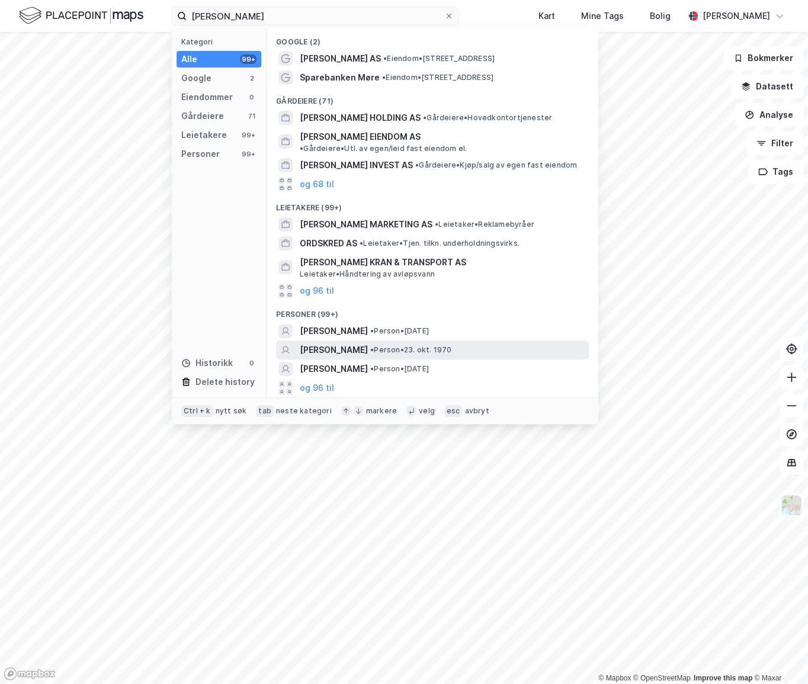
click at [352, 343] on span "TROND MOLDSKRED" at bounding box center [334, 350] width 68 height 14
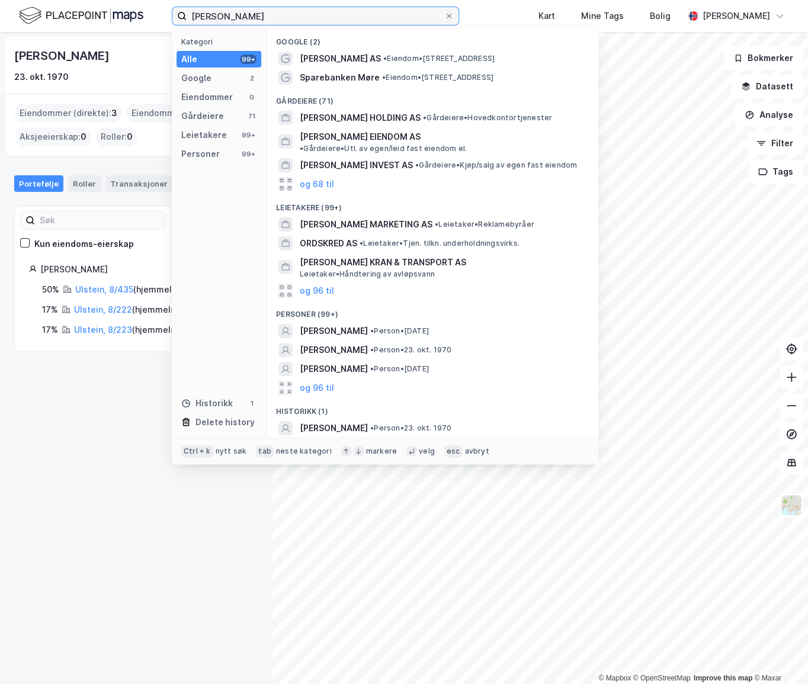
drag, startPoint x: 314, startPoint y: 17, endPoint x: 85, endPoint y: 12, distance: 229.3
click at [85, 12] on div "Trond Moldskred Kategori Alle 99+ Google 2 Eiendommer 0 Gårdeiere 71 Leietakere…" at bounding box center [404, 16] width 808 height 32
paste input "Frydenbø Eiendom AS"
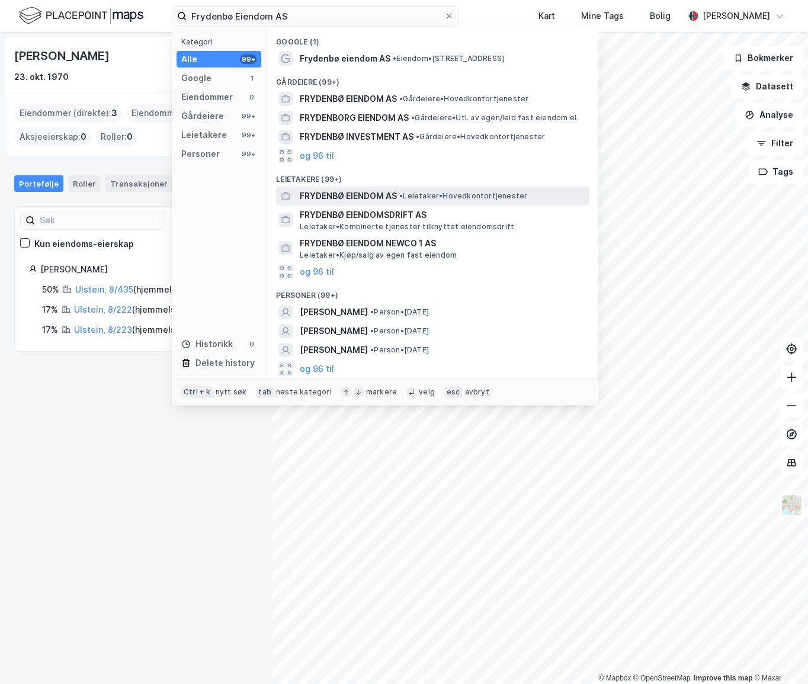
click at [371, 199] on span "FRYDENBØ EIENDOM AS" at bounding box center [348, 196] width 97 height 14
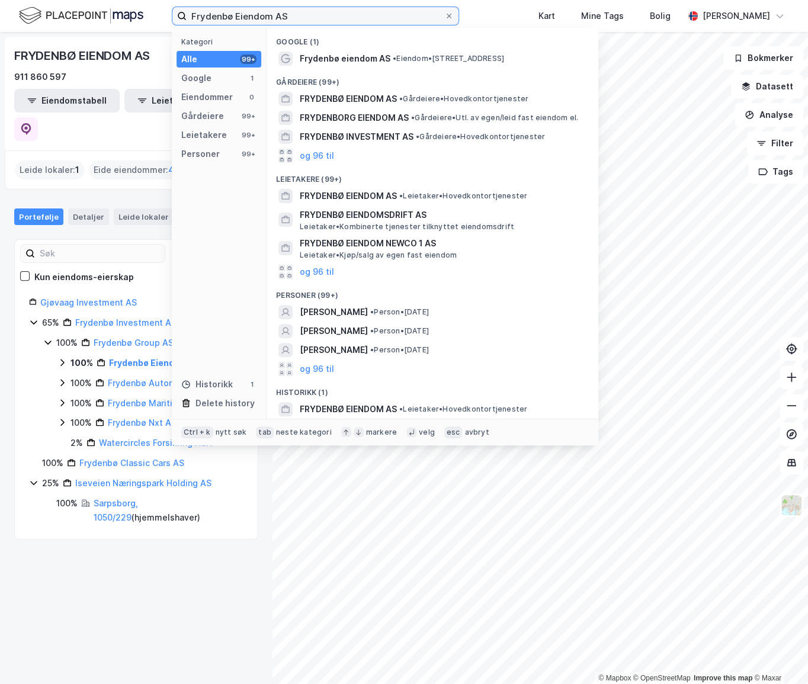
click at [406, 23] on input "Frydenbø Eiendom AS" at bounding box center [316, 16] width 258 height 18
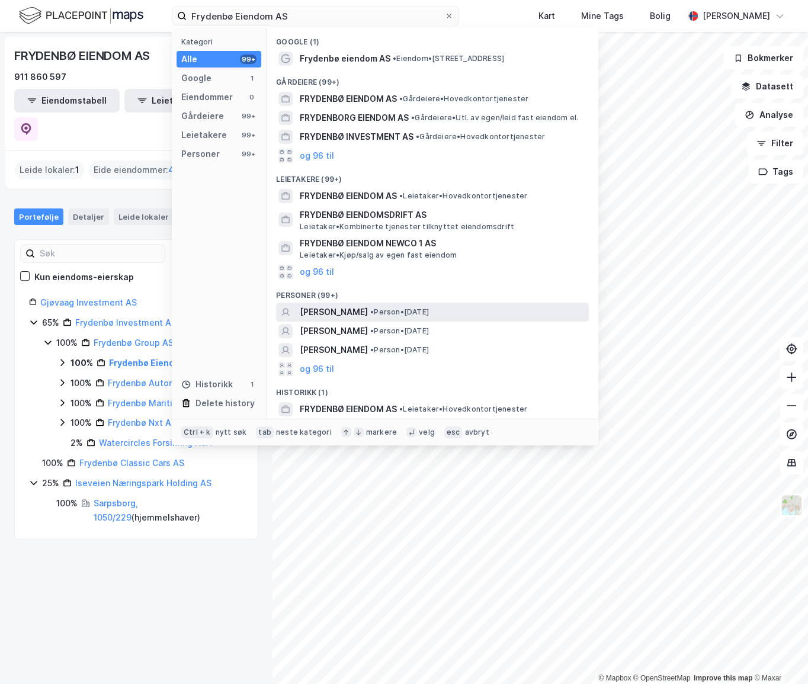
click at [368, 310] on span "[PERSON_NAME]" at bounding box center [334, 312] width 68 height 14
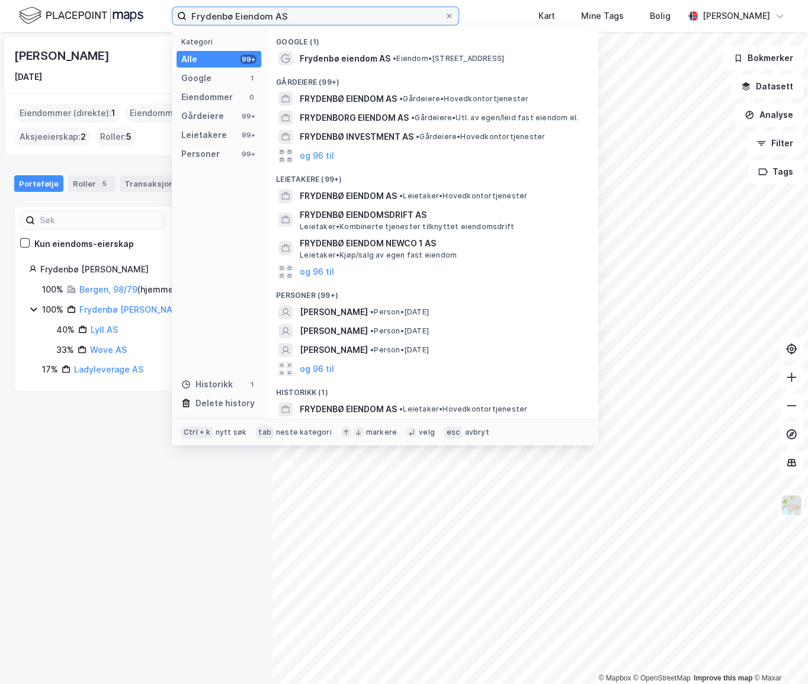
drag, startPoint x: 332, startPoint y: -2, endPoint x: 31, endPoint y: -23, distance: 301.7
click at [31, 0] on html "Frydenbø Eiendom AS Kategori Alle 99+ Google 1 Eiendommer 0 Gårdeiere 99+ Leiet…" at bounding box center [404, 342] width 808 height 684
paste input "Christine Flataker Johannessen"
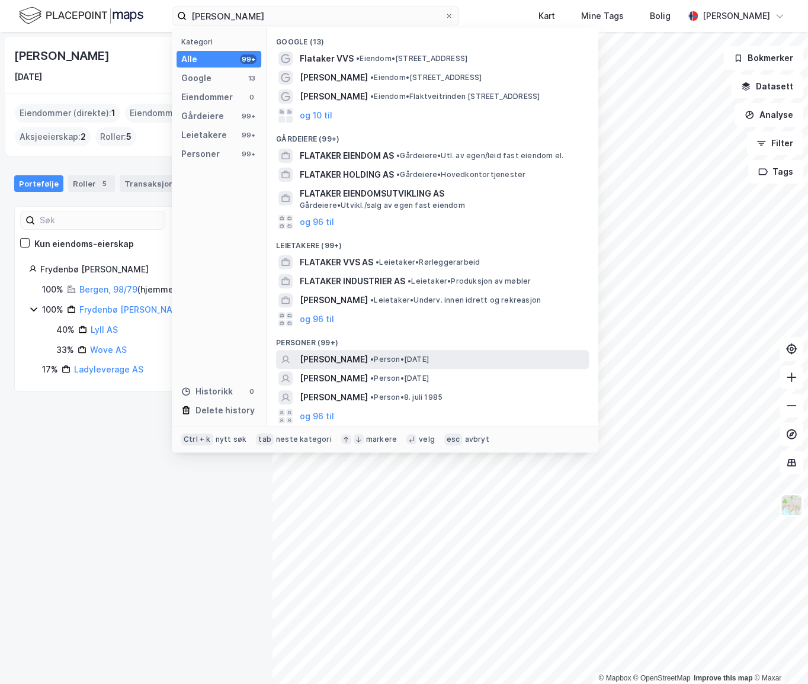
click at [368, 352] on span "[PERSON_NAME]" at bounding box center [334, 359] width 68 height 14
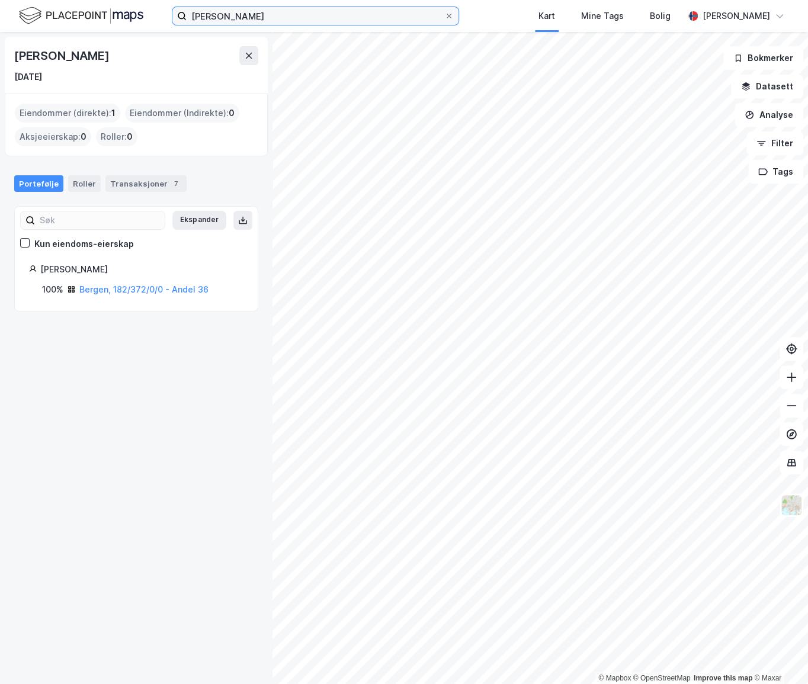
click at [329, 17] on input "Christine Flataker Johannessen" at bounding box center [316, 16] width 258 height 18
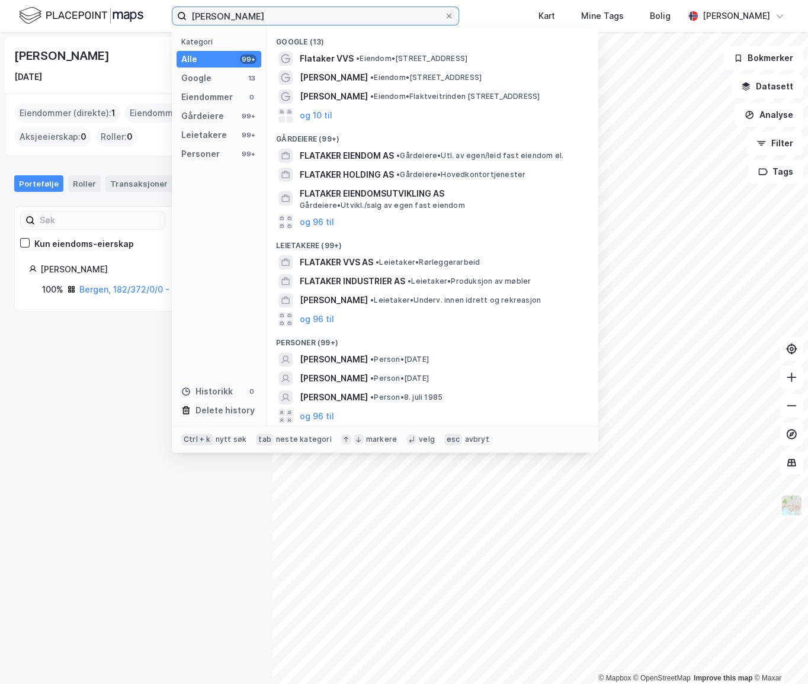
drag, startPoint x: 342, startPoint y: 16, endPoint x: 155, endPoint y: -8, distance: 188.7
click at [155, 0] on html "Christine Flataker Johannessen Kategori Alle 99+ Google 13 Eiendommer 0 Gårdeie…" at bounding box center [404, 342] width 808 height 684
paste input "Frydenbø Eiendom AS"
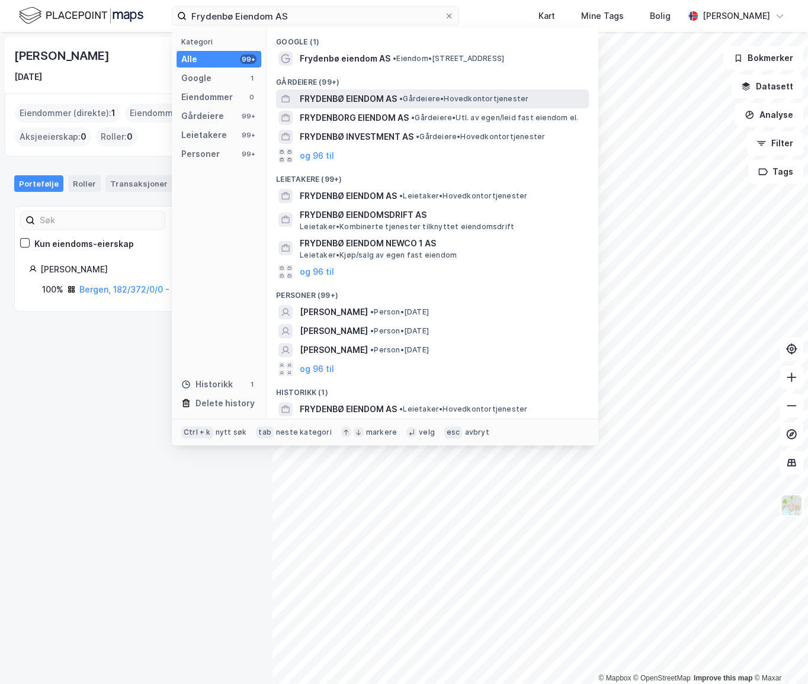
click at [336, 95] on span "FRYDENBØ EIENDOM AS" at bounding box center [348, 99] width 97 height 14
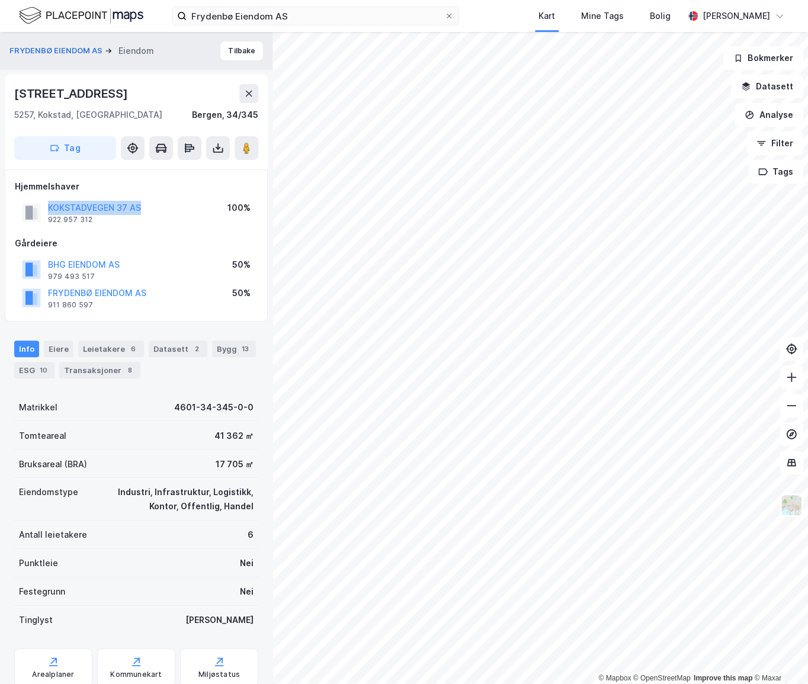
drag, startPoint x: 160, startPoint y: 203, endPoint x: 41, endPoint y: 205, distance: 119.1
click at [41, 205] on div "KOKSTADVEGEN 37 AS 922 957 312 100%" at bounding box center [136, 212] width 243 height 28
copy button "KOKSTADVEGEN 37 AS"
click at [237, 50] on button "Tilbake" at bounding box center [241, 50] width 43 height 19
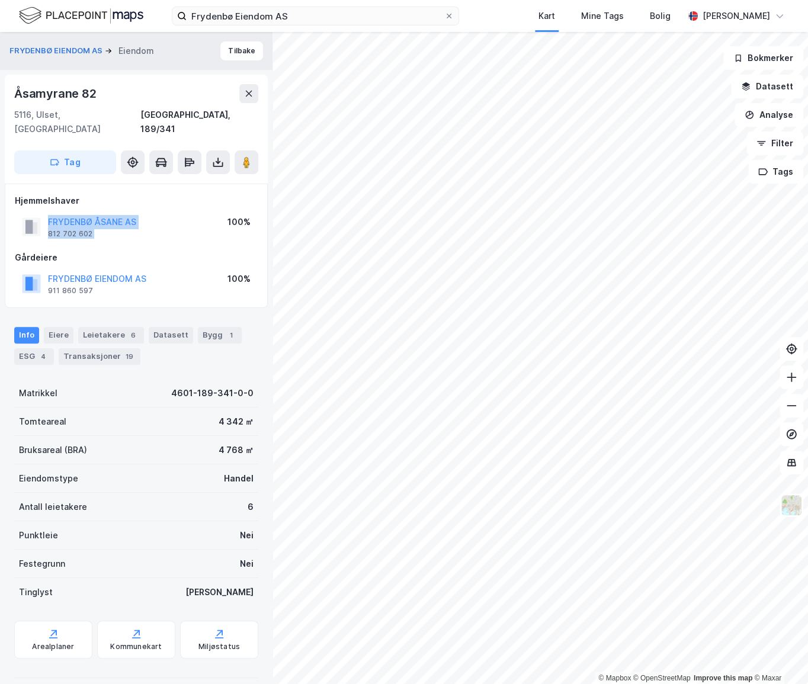
drag, startPoint x: 184, startPoint y: 203, endPoint x: 41, endPoint y: 211, distance: 143.0
click at [22, 213] on div "FRYDENBØ ÅSANE AS 812 702 602 100%" at bounding box center [136, 227] width 243 height 28
click at [164, 251] on div "Gårdeiere" at bounding box center [136, 258] width 243 height 14
click at [243, 53] on button "Tilbake" at bounding box center [241, 50] width 43 height 19
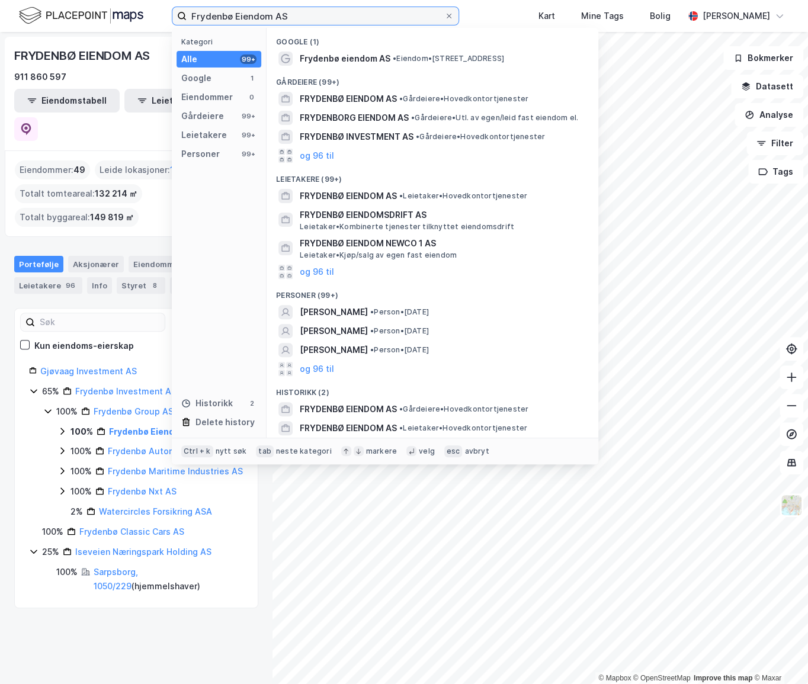
drag, startPoint x: 329, startPoint y: 20, endPoint x: 91, endPoint y: 18, distance: 238.7
click at [91, 20] on div "Frydenbø Eiendom AS Kategori Alle 99+ Google 1 Eiendommer 0 Gårdeiere 99+ Leiet…" at bounding box center [404, 16] width 808 height 32
paste input "NSV Invest"
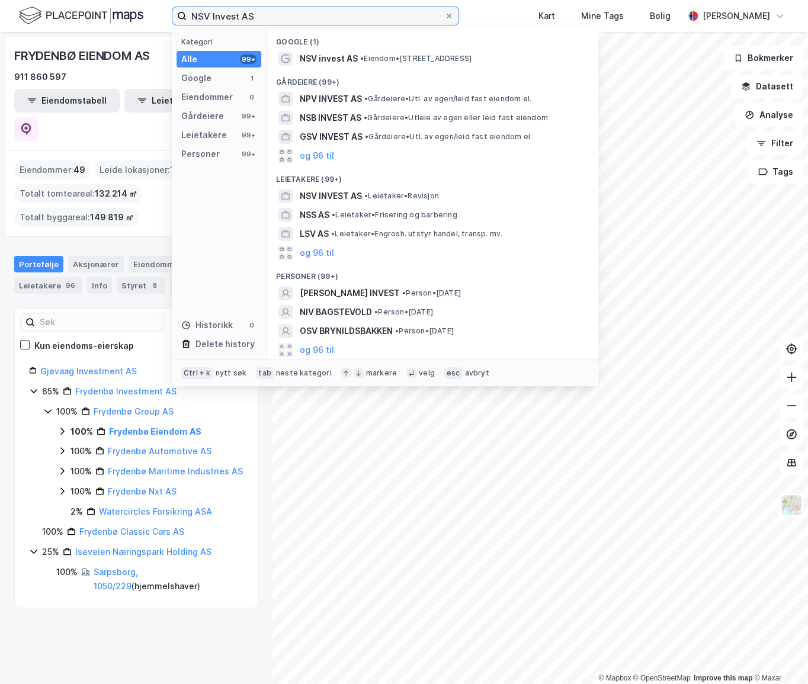
drag, startPoint x: 267, startPoint y: 14, endPoint x: 153, endPoint y: 15, distance: 113.7
click at [153, 15] on div "NSV Invest AS Kategori Alle 99+ Google 1 Eiendommer 0 Gårdeiere 99+ Leietakere …" at bounding box center [404, 16] width 808 height 32
paste input "Jørn Aage Johansen"
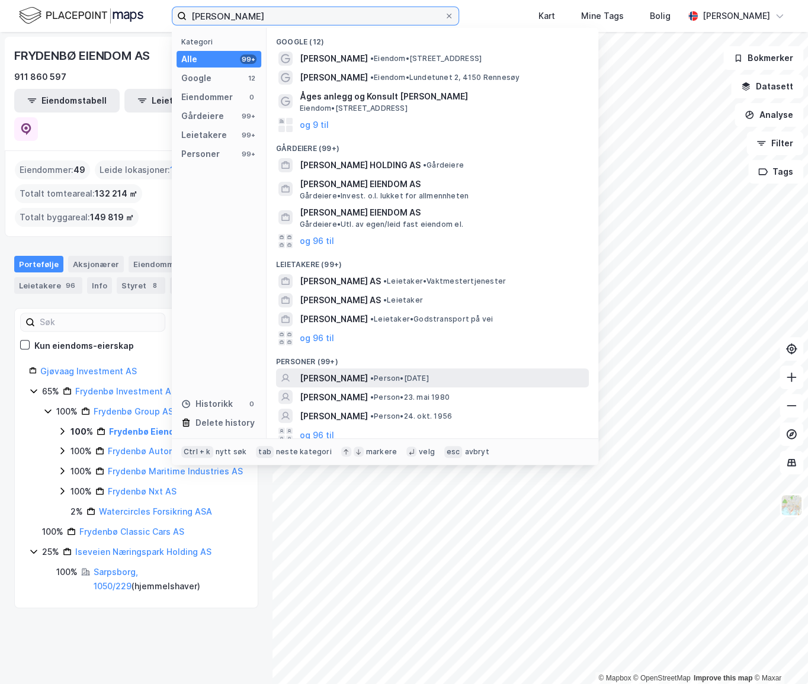
type input "Jørn Aage Johansen"
click at [351, 376] on span "[PERSON_NAME]" at bounding box center [334, 378] width 68 height 14
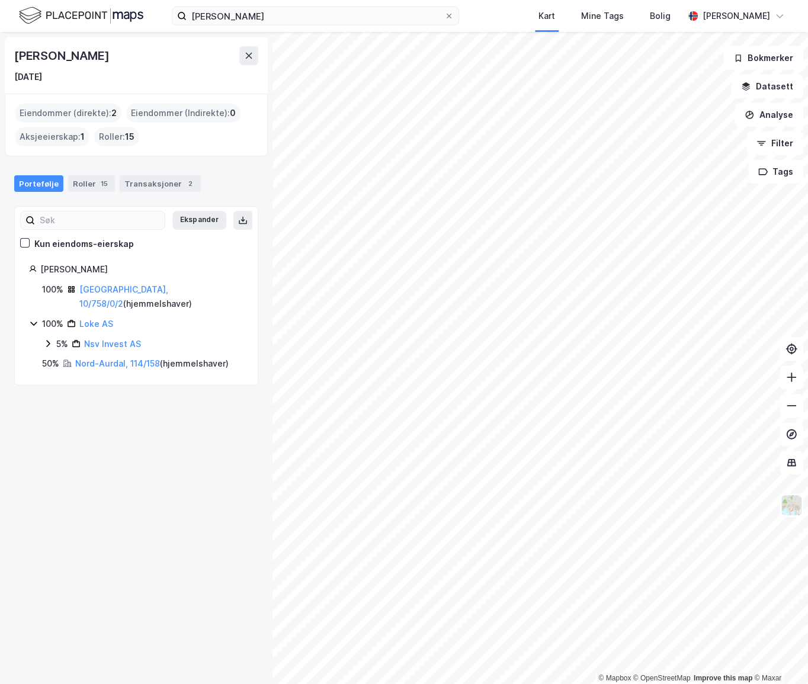
click at [234, 149] on div "© Mapbox © OpenStreetMap Improve this map © Maxar Jørn Aage Johansen 30. jan. 1…" at bounding box center [404, 358] width 808 height 652
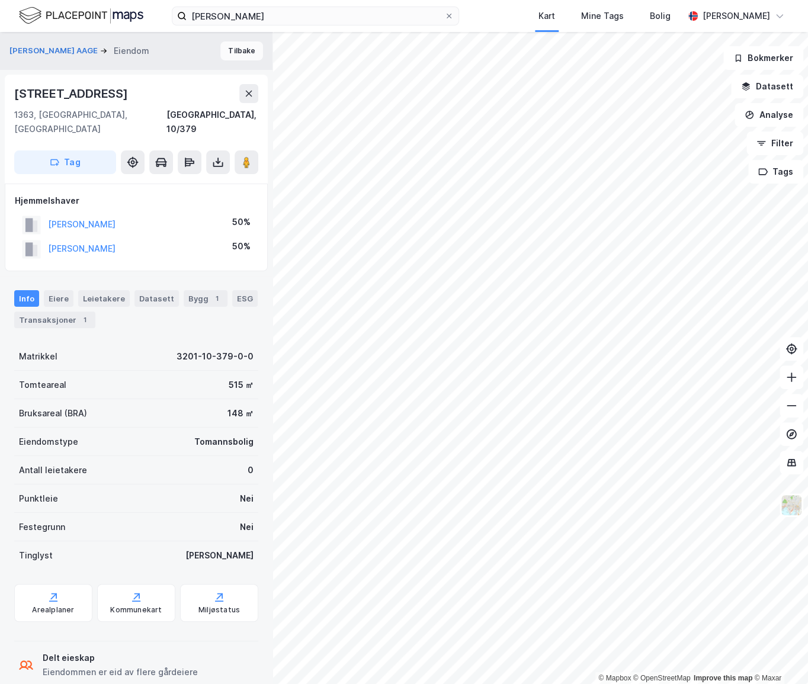
click at [230, 47] on button "Tilbake" at bounding box center [241, 50] width 43 height 19
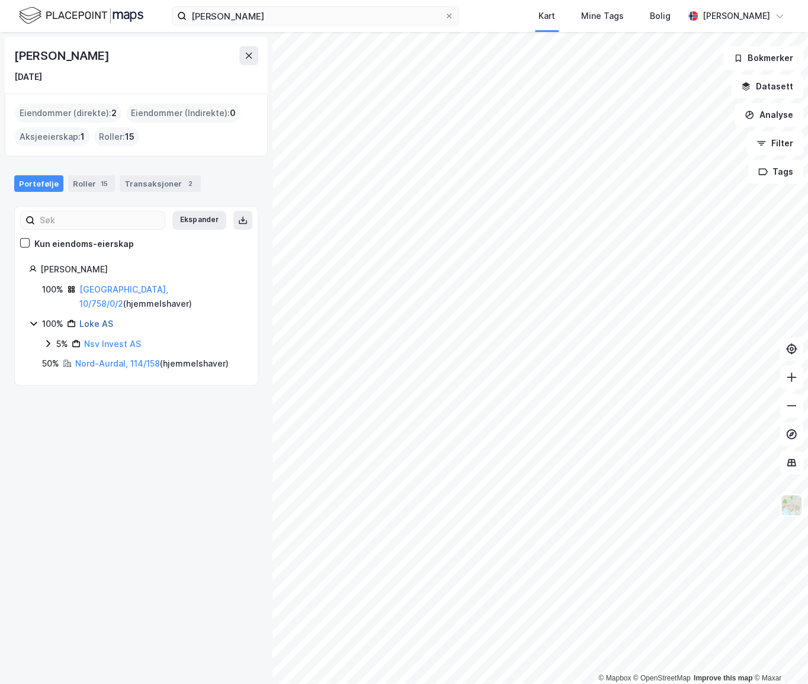
click at [85, 319] on link "Loke AS" at bounding box center [96, 324] width 34 height 10
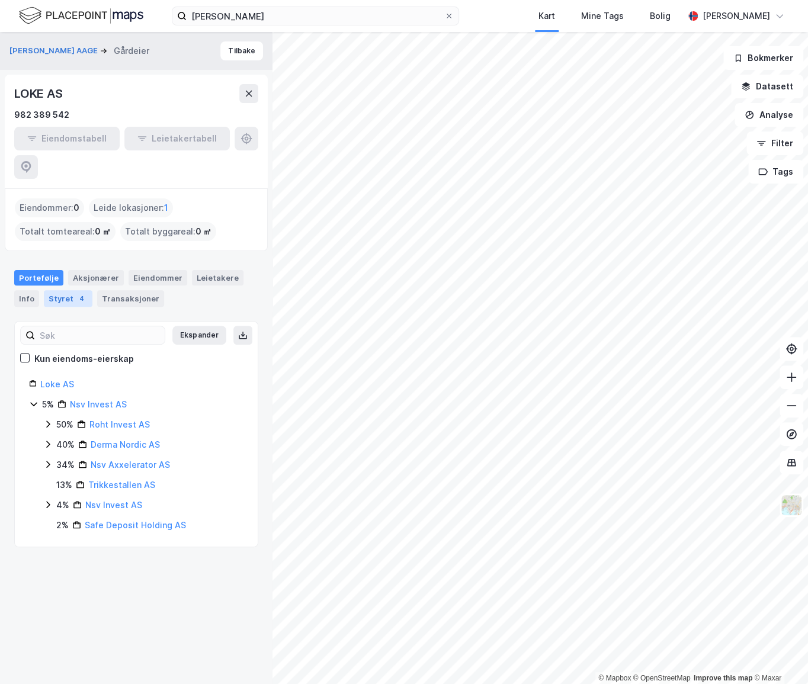
click at [63, 290] on div "Styret 4" at bounding box center [68, 298] width 49 height 17
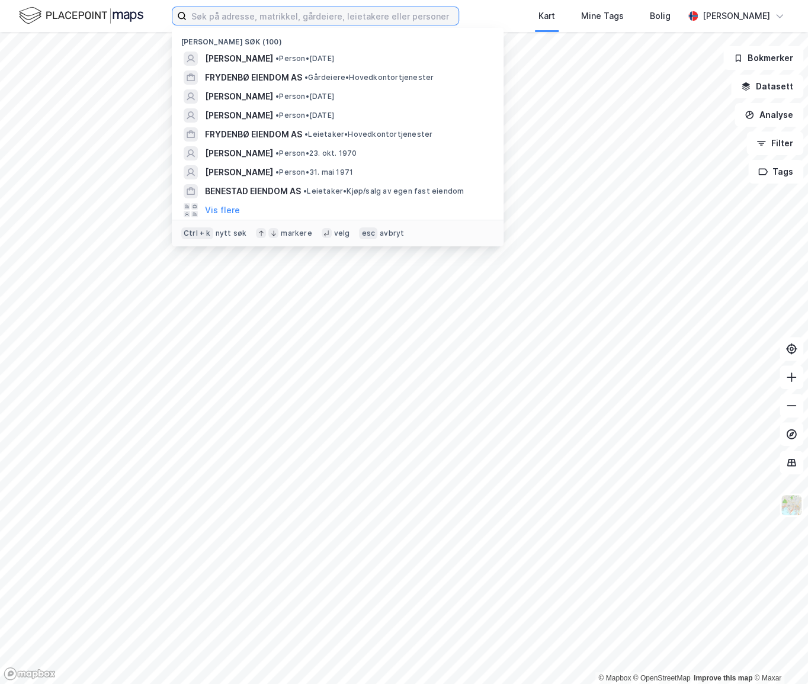
click at [263, 11] on input at bounding box center [323, 16] width 272 height 18
paste input "[PERSON_NAME] [PERSON_NAME]"
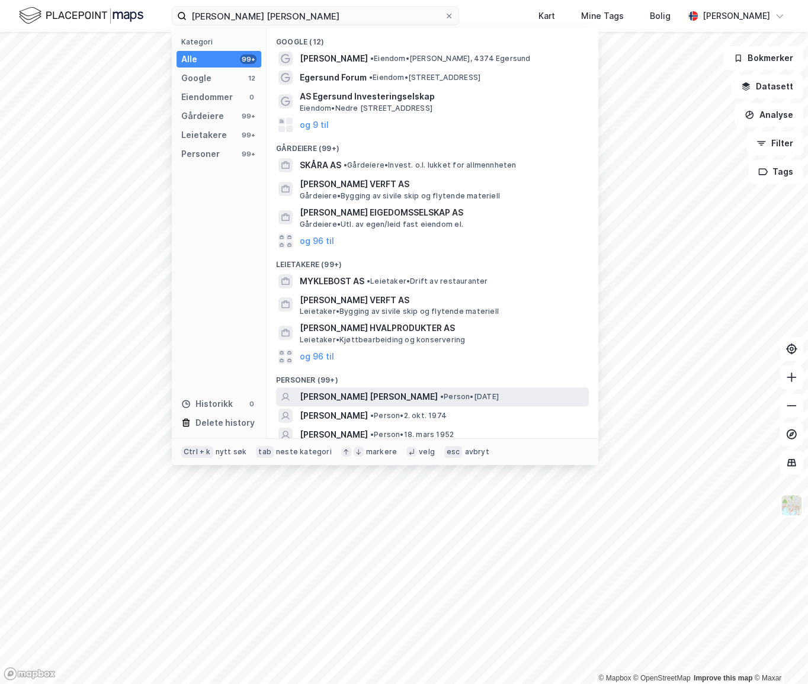
click at [440, 395] on span "•" at bounding box center [442, 396] width 4 height 9
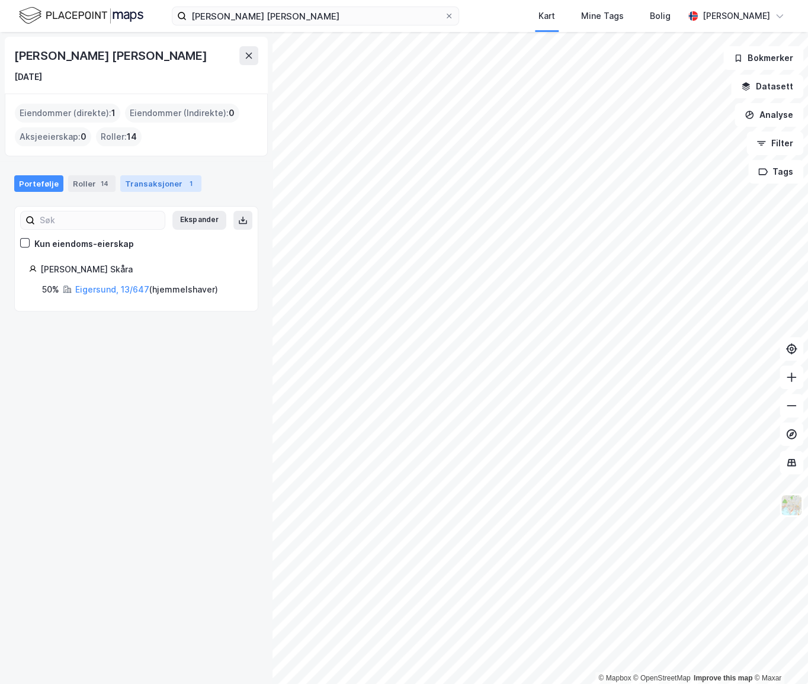
click at [155, 179] on div "Transaksjoner 1" at bounding box center [160, 183] width 81 height 17
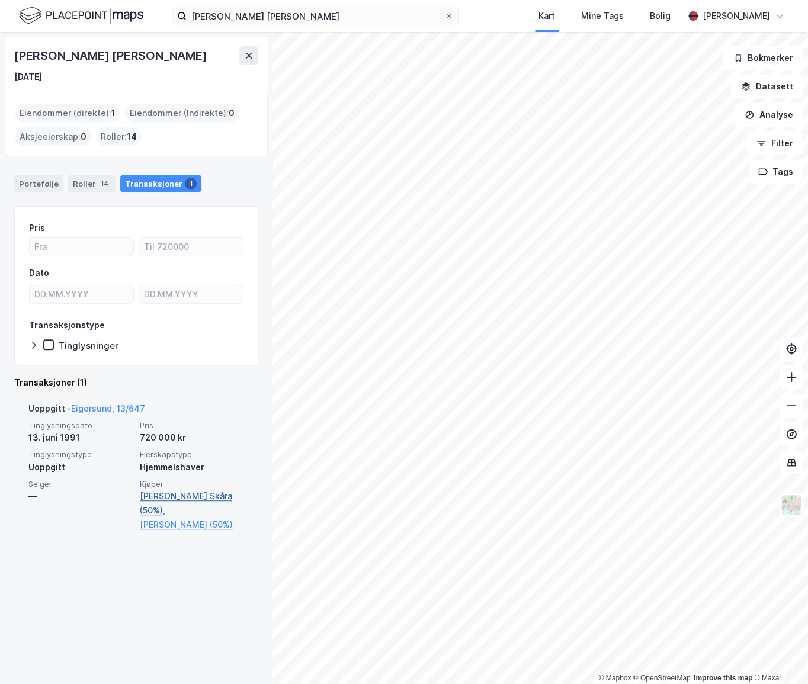
click at [150, 493] on link "Myklebust Evy Skåra (50%)," at bounding box center [192, 503] width 104 height 28
click at [152, 499] on link "Myklebust Evy Skåra (50%)," at bounding box center [192, 503] width 104 height 28
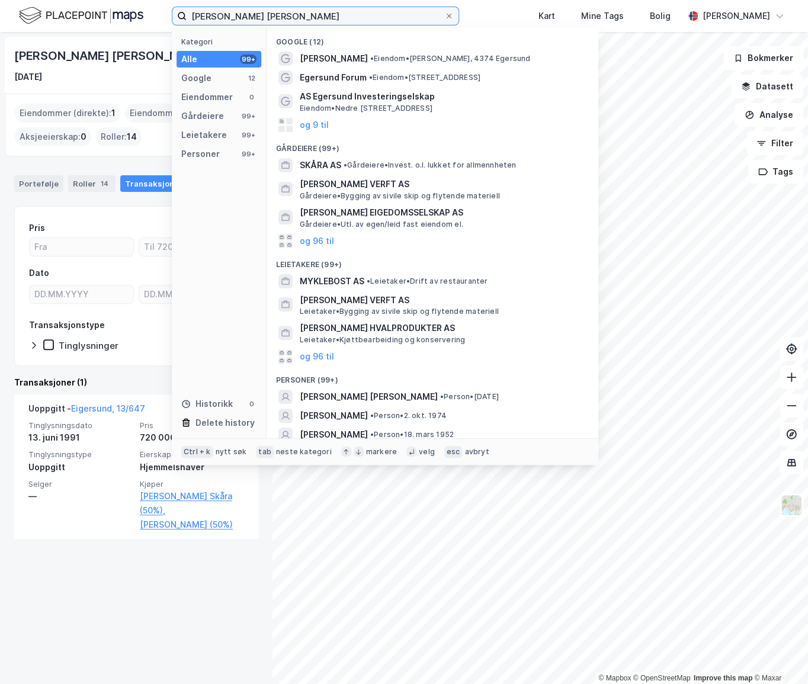
click at [313, 12] on input "Evy Skåra Myklebust" at bounding box center [316, 16] width 258 height 18
drag, startPoint x: 348, startPoint y: 11, endPoint x: 131, endPoint y: 31, distance: 217.1
click at [131, 31] on div "Evy Skåra Myklebust Kategori Alle 99+ Google 12 Eiendommer 0 Gårdeiere 99+ Leie…" at bounding box center [404, 16] width 808 height 32
paste input "Kontrazi AS"
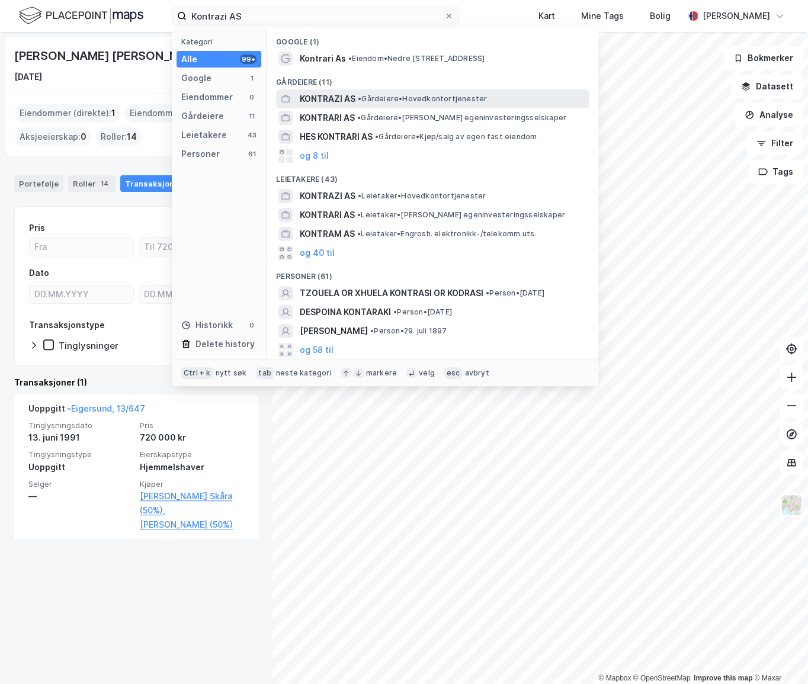
click at [347, 99] on span "KONTRAZI AS" at bounding box center [328, 99] width 56 height 14
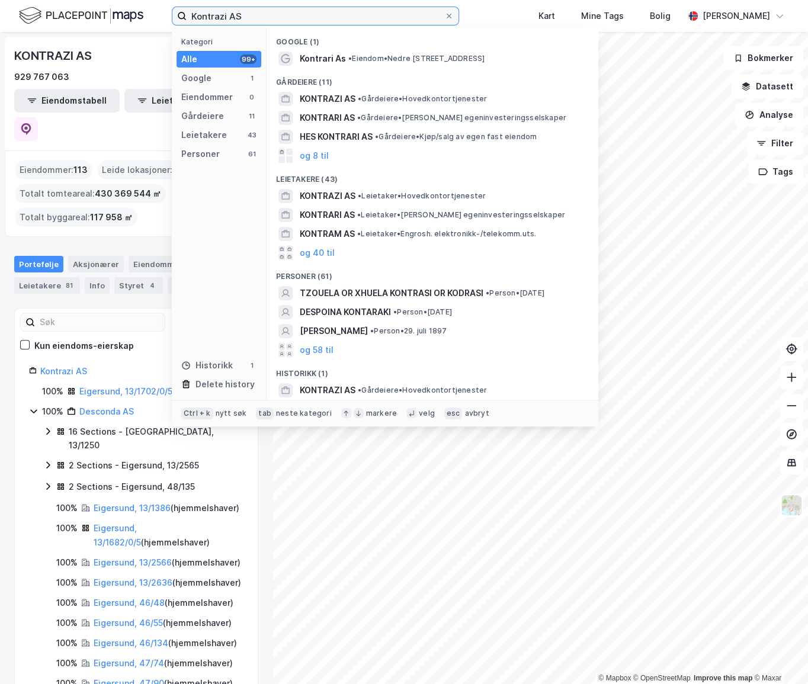
drag, startPoint x: 386, startPoint y: 12, endPoint x: 95, endPoint y: 5, distance: 291.5
click at [98, 9] on div "Kontrazi AS Kategori Alle 99+ Google 1 Eiendommer 0 Gårdeiere 11 Leietakere 43 …" at bounding box center [404, 16] width 808 height 32
paste input "Cat Invest 1"
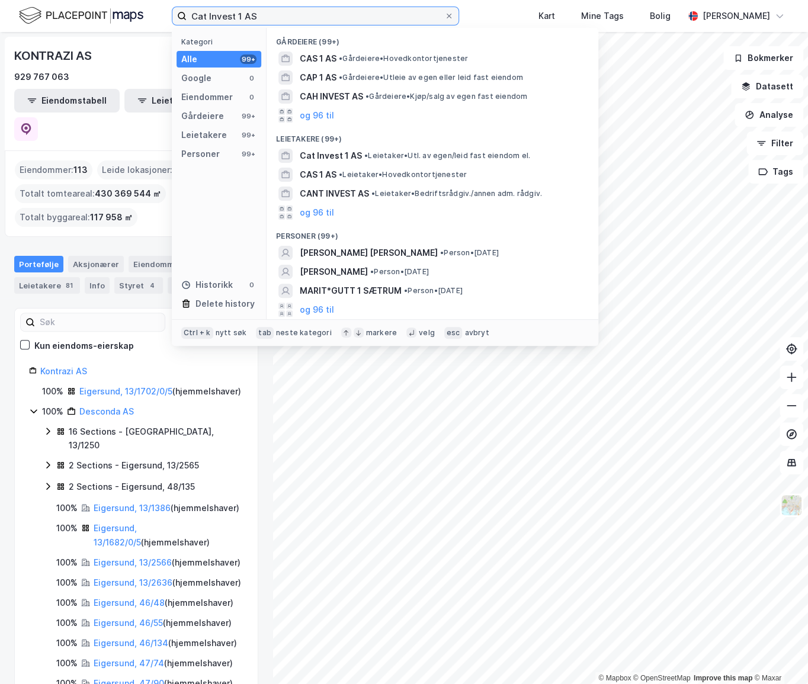
drag, startPoint x: 326, startPoint y: 18, endPoint x: 166, endPoint y: 12, distance: 160.6
click at [166, 12] on div "Cat Invest 1 AS Kategori Alle 99+ Google 0 Eiendommer 0 Gårdeiere 99+ Leietaker…" at bounding box center [404, 16] width 808 height 32
paste input "Roy Oddvar Myklebust"
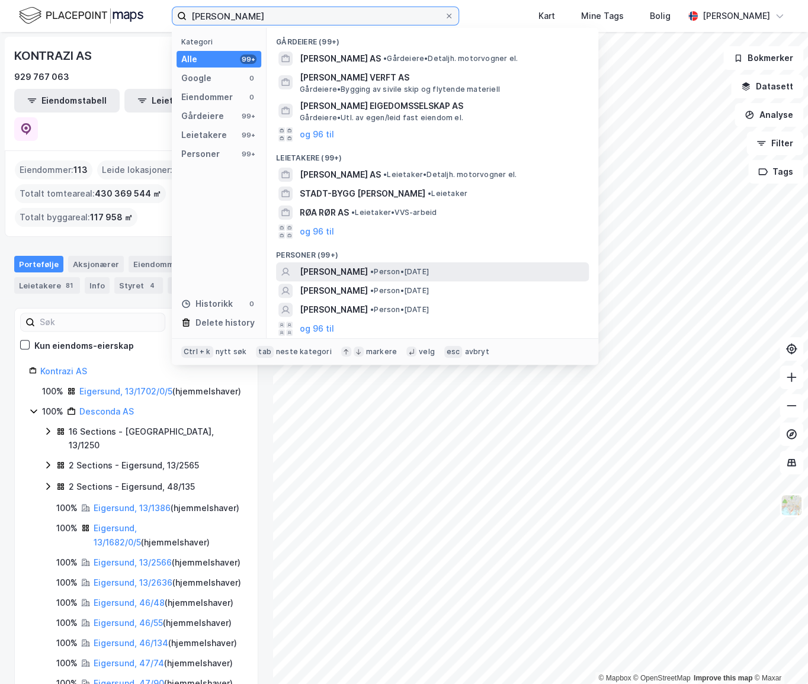
type input "Roy Oddvar Myklebust"
click at [368, 275] on span "[PERSON_NAME]" at bounding box center [334, 272] width 68 height 14
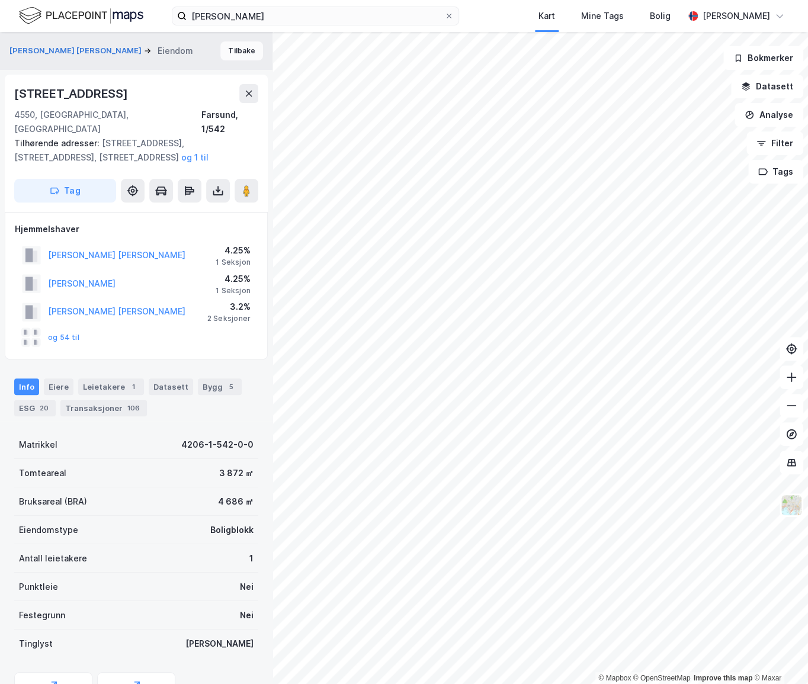
click at [228, 49] on button "Tilbake" at bounding box center [241, 50] width 43 height 19
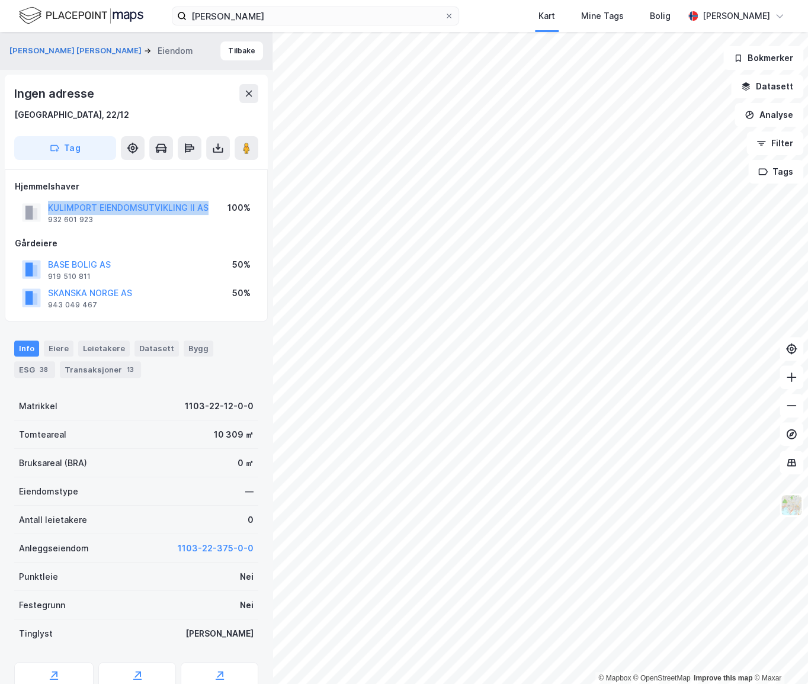
drag, startPoint x: 211, startPoint y: 210, endPoint x: 42, endPoint y: 197, distance: 169.3
click at [43, 198] on div "KULIMPORT EIENDOMSUTVIKLING II AS 932 601 923 100%" at bounding box center [136, 212] width 243 height 28
copy button "KULIMPORT EIENDOMSUTVIKLING II AS"
click at [229, 47] on button "Tilbake" at bounding box center [241, 50] width 43 height 19
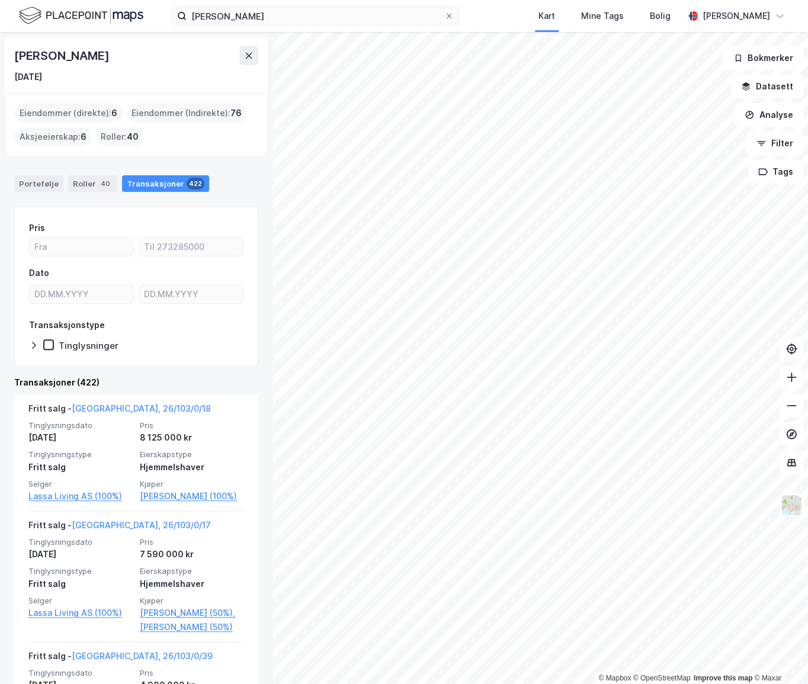
click at [807, 485] on html "Roy Oddvar Myklebust Kart Mine Tags Bolig Alexander Foss © Mapbox © OpenStreetM…" at bounding box center [404, 342] width 808 height 684
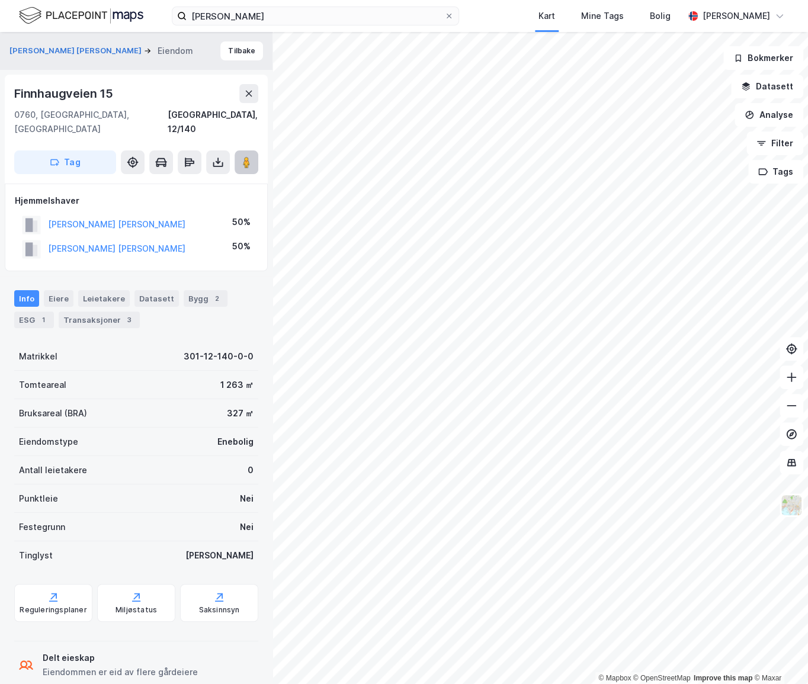
click at [242, 156] on icon at bounding box center [246, 162] width 12 height 12
click at [233, 48] on button "Tilbake" at bounding box center [241, 50] width 43 height 19
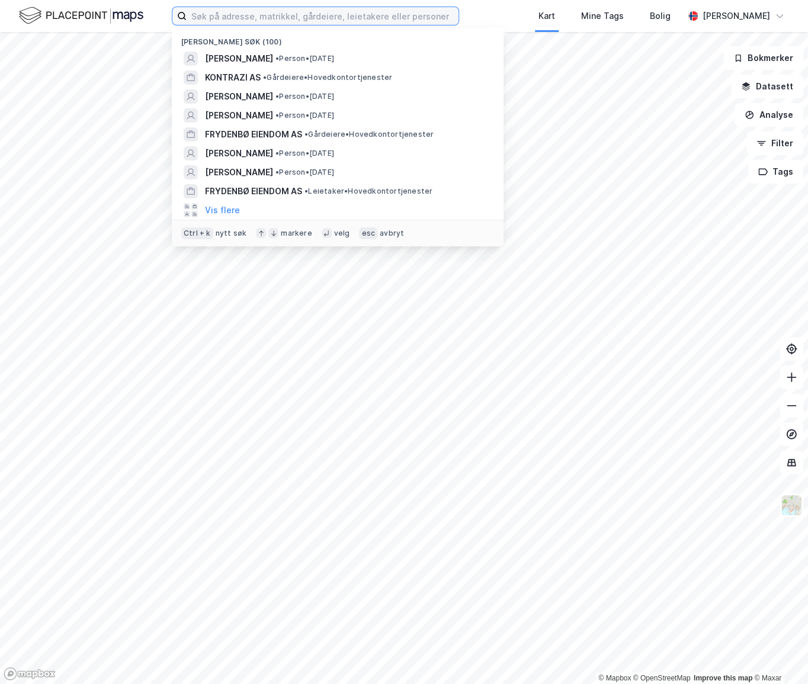
click at [408, 15] on input at bounding box center [323, 16] width 272 height 18
paste input "Ronja Capital AS"
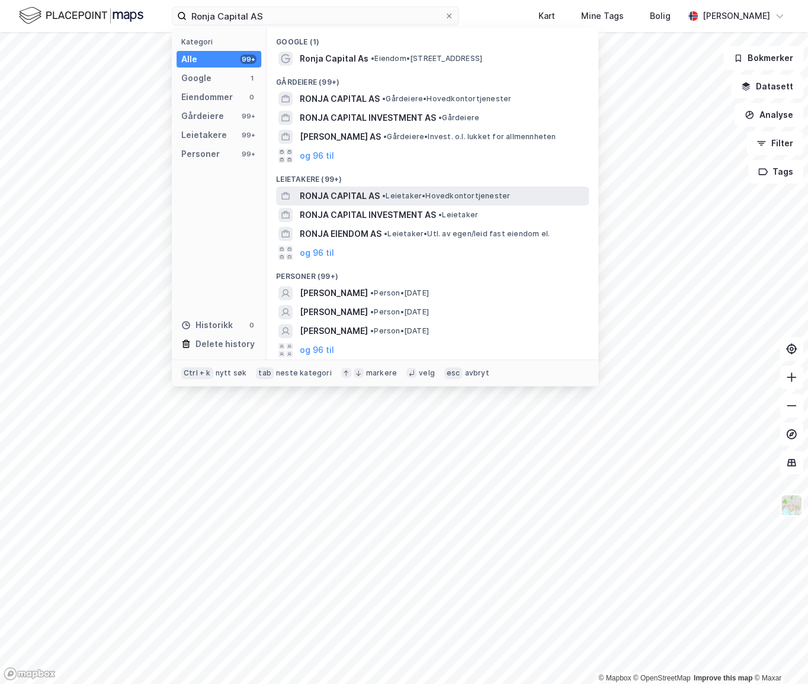
click at [375, 201] on span "RONJA CAPITAL AS" at bounding box center [340, 196] width 80 height 14
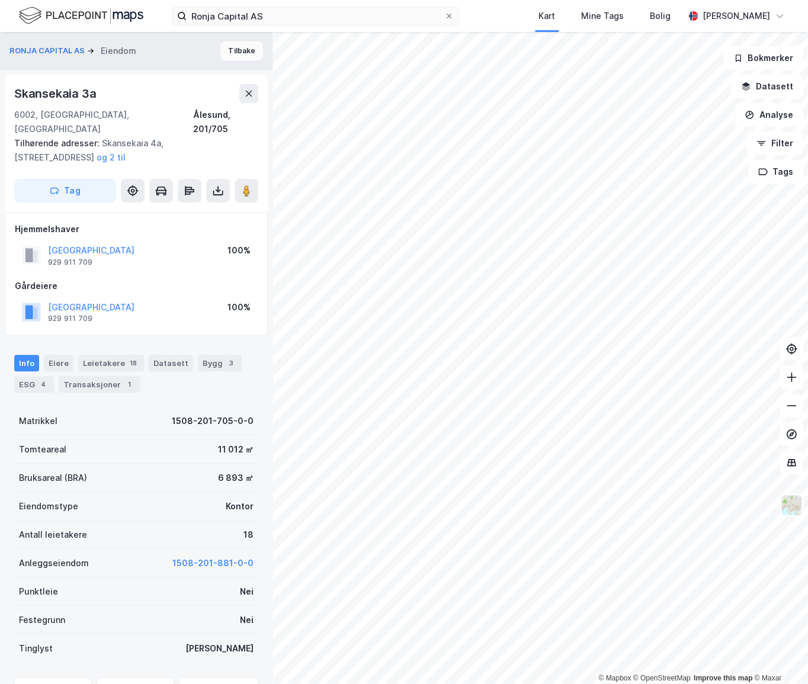
click at [234, 45] on button "Tilbake" at bounding box center [241, 50] width 43 height 19
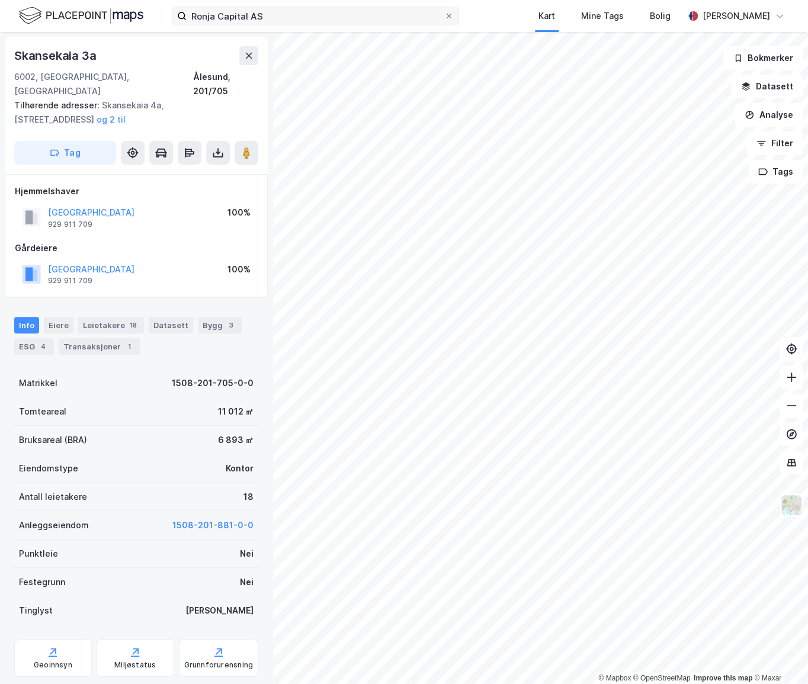
click at [277, 25] on div "Ronja Capital AS Kart Mine Tags Bolig [PERSON_NAME]" at bounding box center [404, 16] width 808 height 32
click at [277, 21] on input "Ronja Capital AS" at bounding box center [316, 16] width 258 height 18
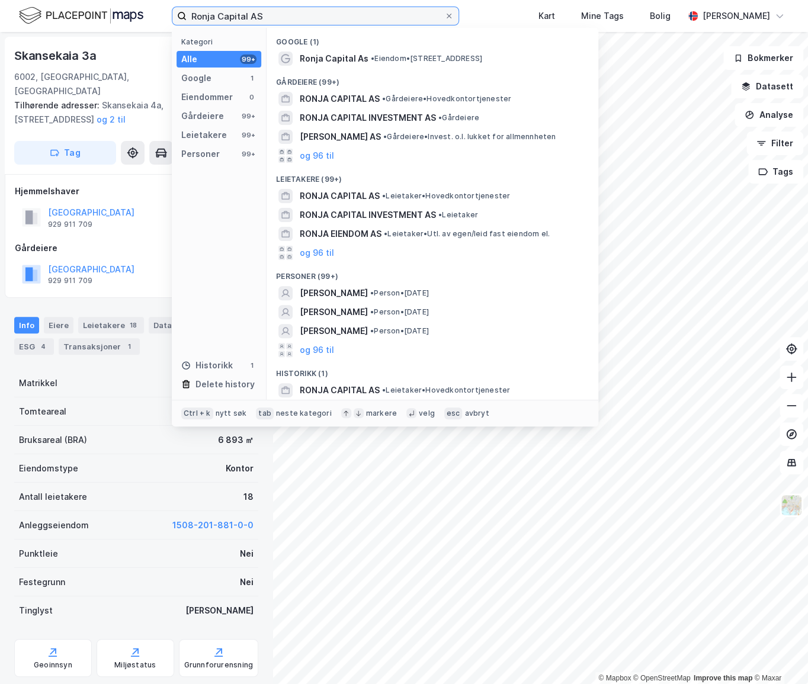
drag, startPoint x: 291, startPoint y: 10, endPoint x: 165, endPoint y: 5, distance: 125.7
click at [166, 6] on div "Ronja Capital AS Kategori Alle 99+ Google 1 Eiendommer 0 Gårdeiere 99+ Leietake…" at bounding box center [404, 16] width 808 height 32
paste input "[PERSON_NAME]"
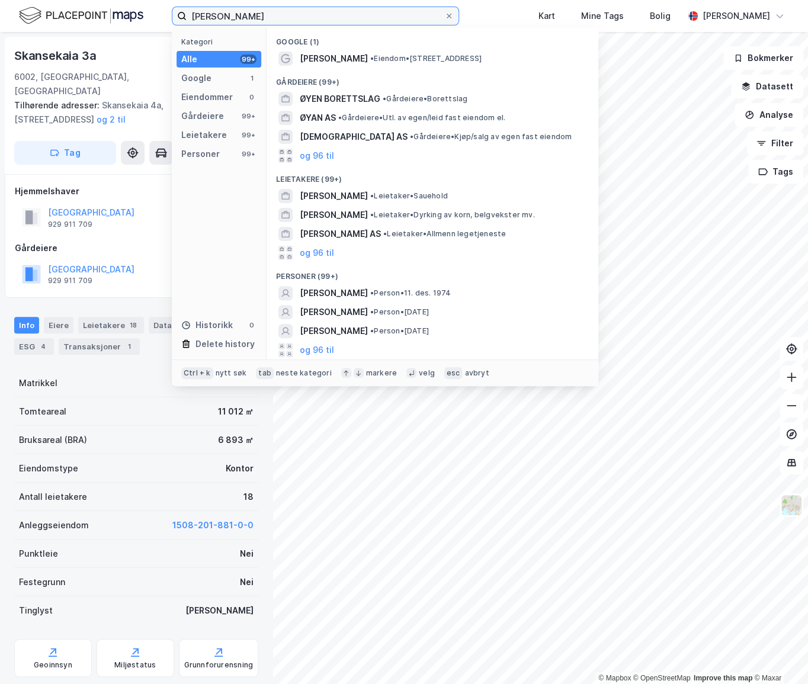
click at [301, 11] on input "[PERSON_NAME]" at bounding box center [316, 16] width 258 height 18
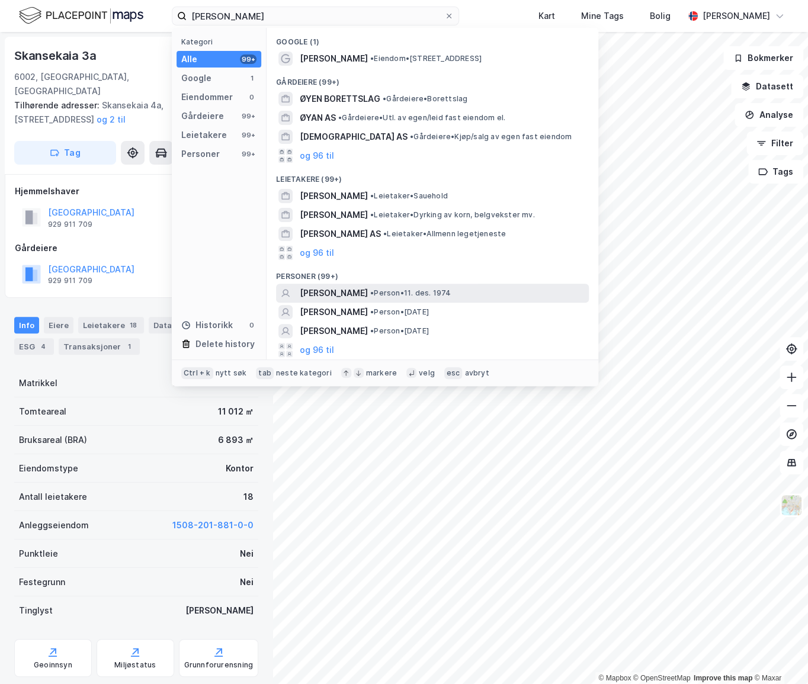
click at [337, 293] on span "[PERSON_NAME]" at bounding box center [334, 293] width 68 height 14
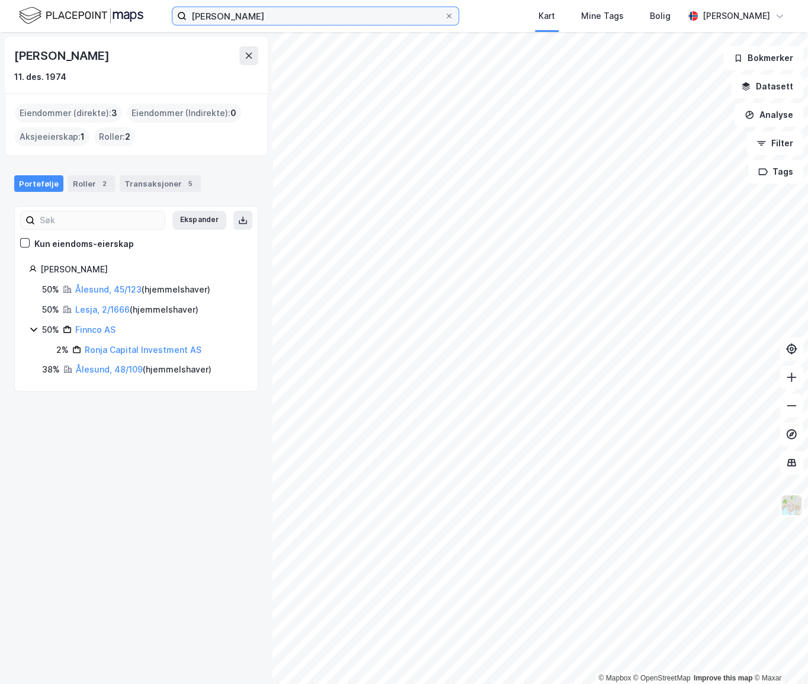
click at [392, 17] on input "[PERSON_NAME]" at bounding box center [316, 16] width 258 height 18
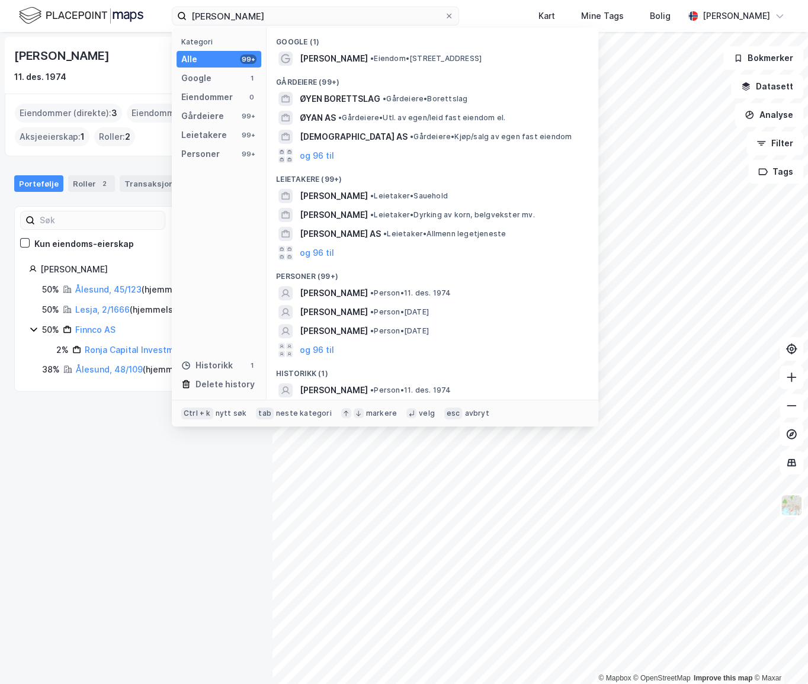
click at [158, 570] on div "[PERSON_NAME] [DATE] Eiendommer (direkte) : 3 Eiendommer (Indirekte) : 0 Aksjee…" at bounding box center [136, 358] width 272 height 652
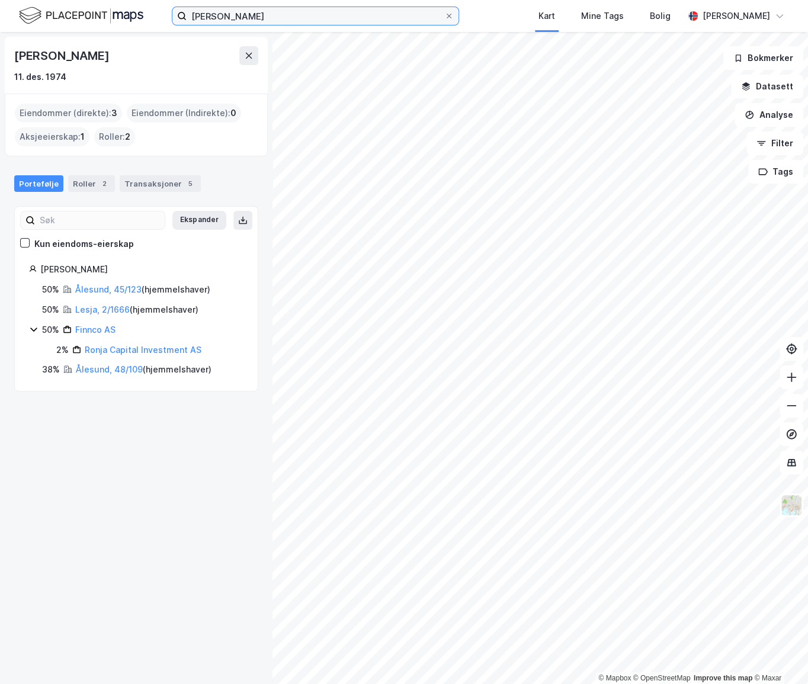
click at [308, 14] on input "[PERSON_NAME]" at bounding box center [316, 16] width 258 height 18
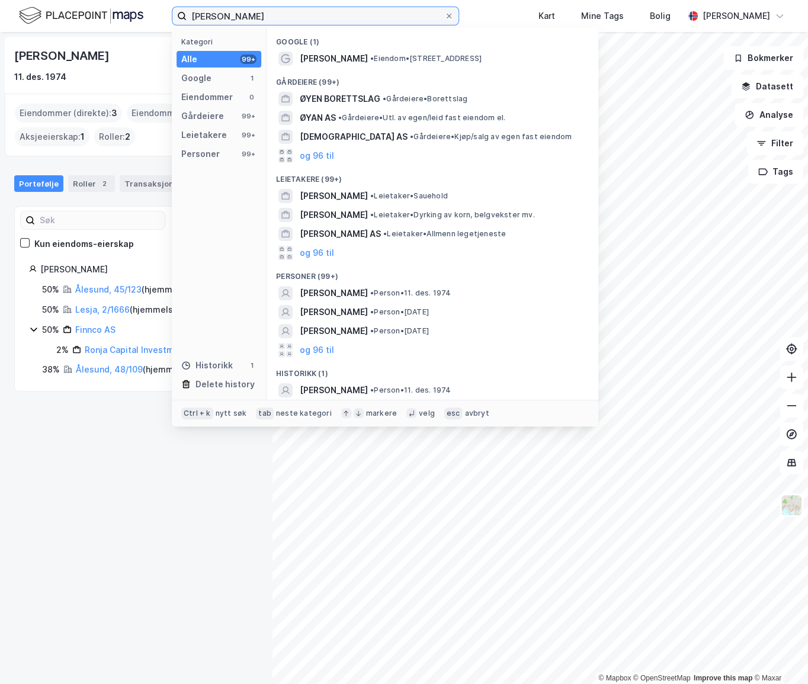
drag, startPoint x: 298, startPoint y: 19, endPoint x: 176, endPoint y: 24, distance: 122.1
click at [174, 24] on label "[PERSON_NAME]" at bounding box center [315, 16] width 287 height 19
paste input "Ronja Capital AS"
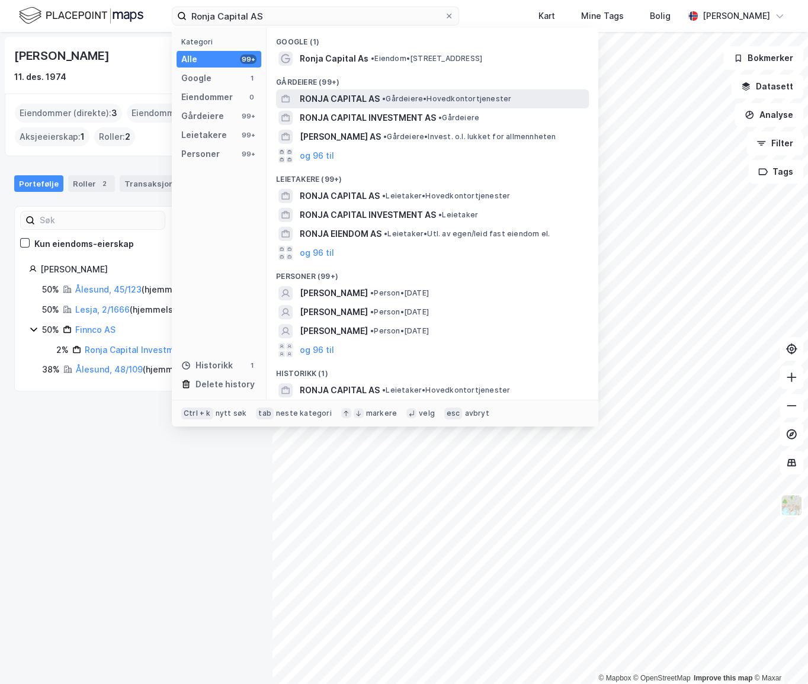
click at [387, 103] on span "• Gårdeiere • Hovedkontortjenester" at bounding box center [446, 98] width 129 height 9
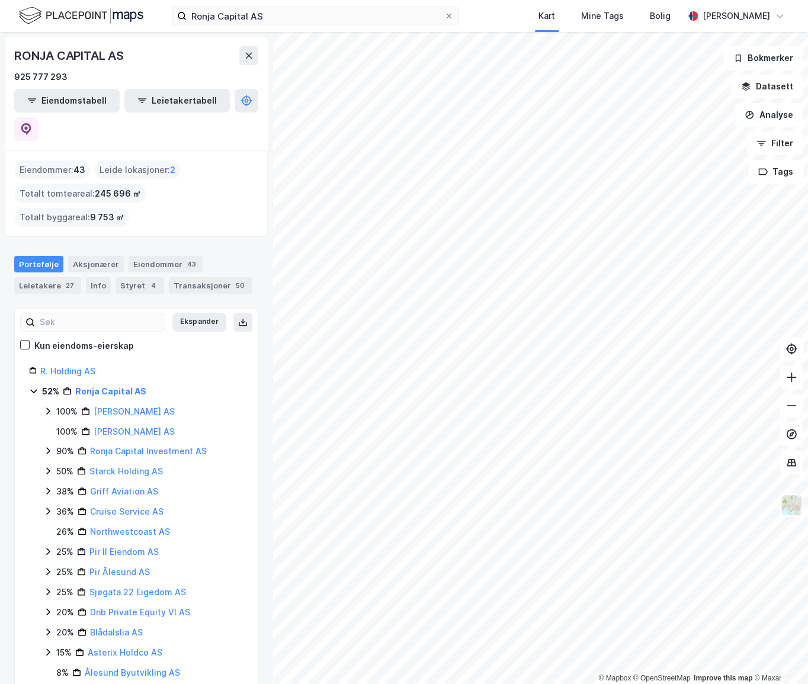
click at [250, 29] on div "Ronja Capital AS Kart Mine Tags Bolig [PERSON_NAME]" at bounding box center [404, 16] width 808 height 32
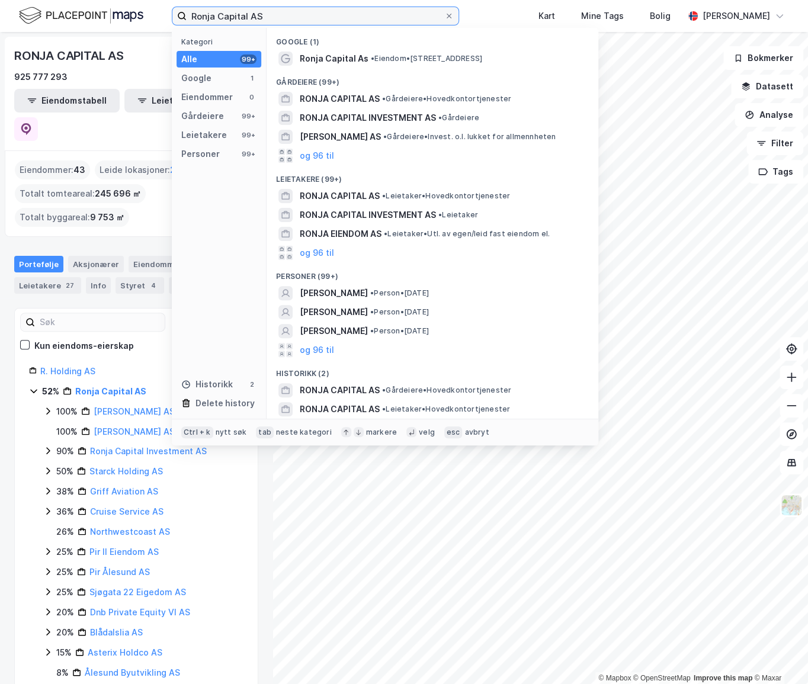
drag, startPoint x: 281, startPoint y: 9, endPoint x: 130, endPoint y: 28, distance: 151.6
click at [136, 30] on div "Ronja Capital AS Kategori Alle 99+ Google 1 Eiendommer 0 Gårdeiere 99+ Leietake…" at bounding box center [404, 16] width 808 height 32
paste input "EGD Property"
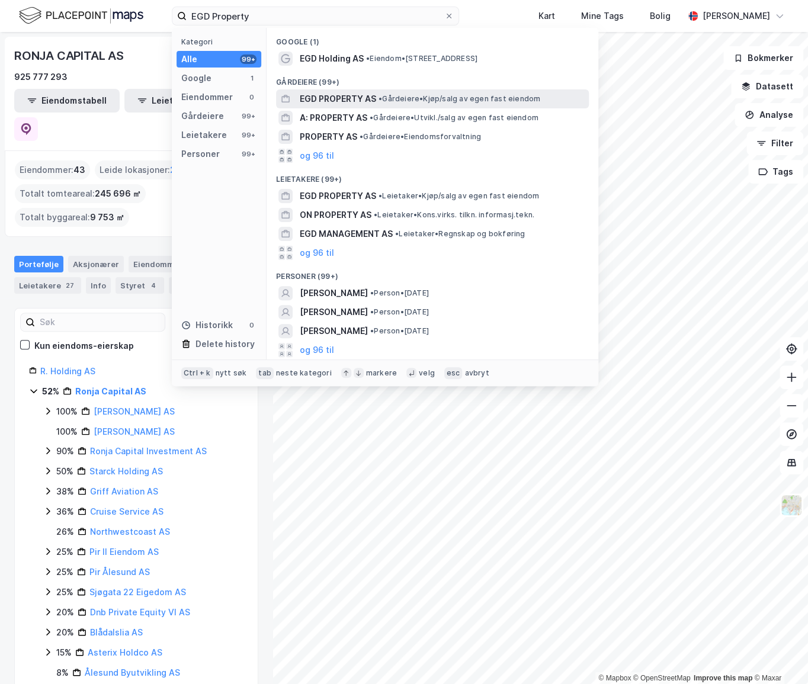
click at [366, 95] on span "EGD PROPERTY AS" at bounding box center [338, 99] width 76 height 14
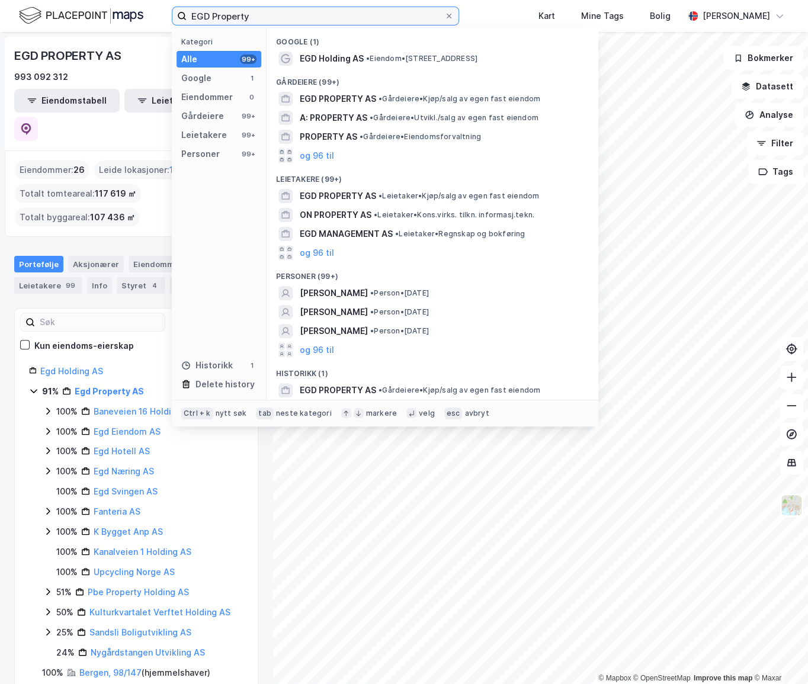
drag, startPoint x: 364, startPoint y: 18, endPoint x: 131, endPoint y: 2, distance: 233.3
click at [131, 2] on div "EGD Property Kategori Alle 99+ Google 1 Eiendommer 0 Gårdeiere 99+ Leietakere 9…" at bounding box center [404, 16] width 808 height 32
paste input "Spire Eiendomsutvikling AS"
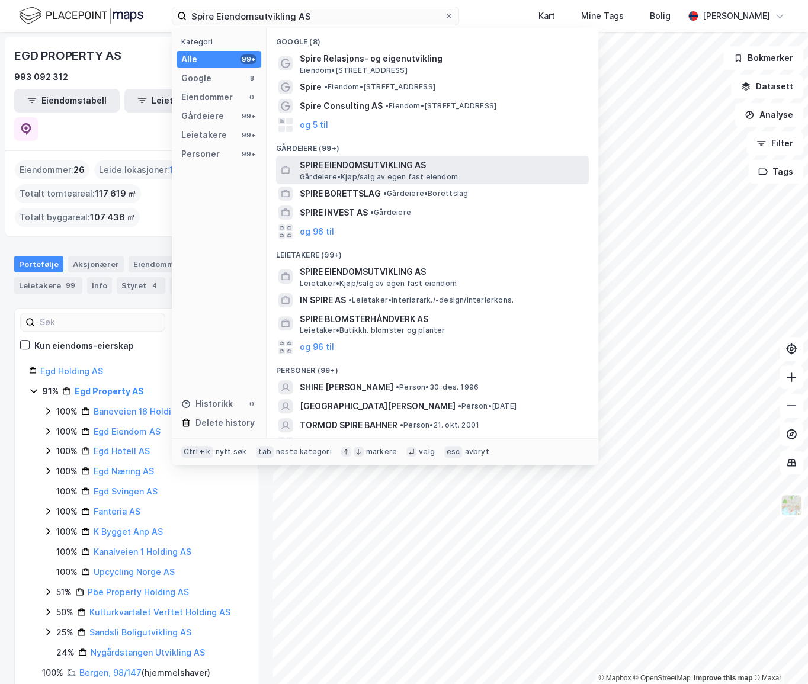
click at [400, 166] on span "SPIRE EIENDOMSUTVIKLING AS" at bounding box center [442, 165] width 284 height 14
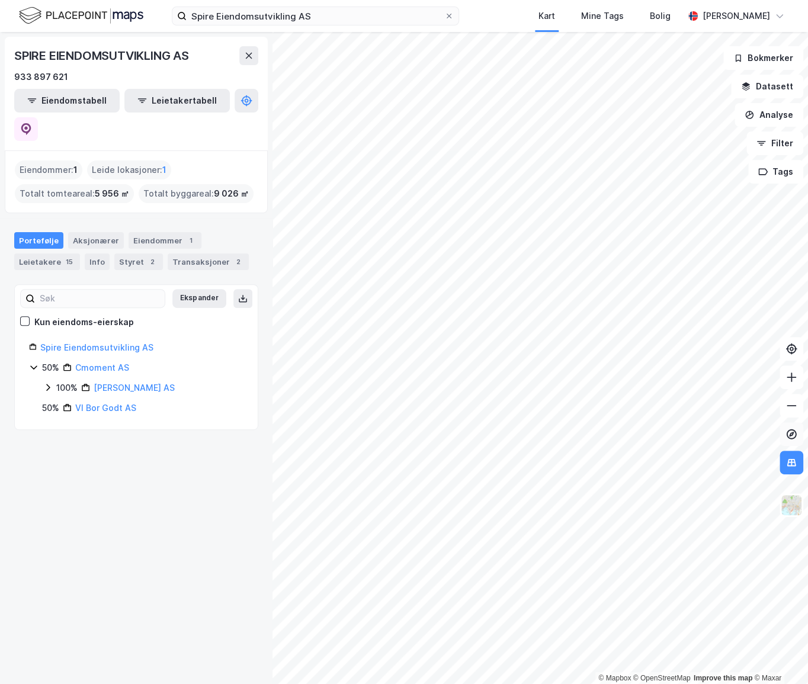
click at [791, 435] on icon at bounding box center [791, 434] width 12 height 12
click at [788, 468] on icon at bounding box center [791, 463] width 12 height 12
click at [796, 434] on icon at bounding box center [791, 434] width 12 height 12
click at [791, 461] on icon at bounding box center [791, 462] width 1 height 7
click at [788, 457] on icon at bounding box center [791, 463] width 12 height 12
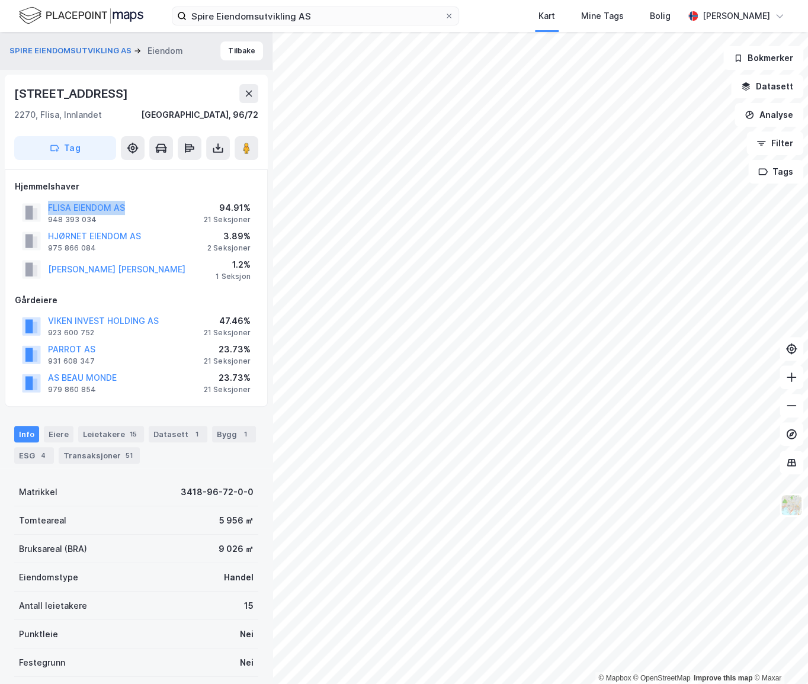
drag, startPoint x: 139, startPoint y: 207, endPoint x: 43, endPoint y: 207, distance: 95.4
click at [43, 207] on div "FLISA EIENDOM AS 948 393 034 94.91% 21 Seksjoner" at bounding box center [136, 212] width 243 height 28
copy button "FLISA EIENDOM AS"
click at [238, 50] on button "Tilbake" at bounding box center [241, 50] width 43 height 19
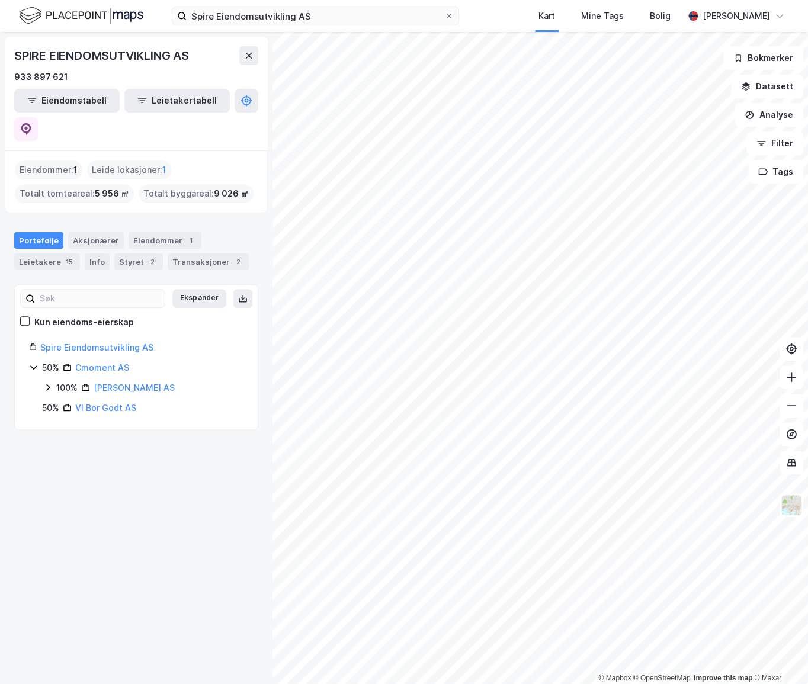
click at [807, 432] on html "Spire Eiendomsutvikling AS Kart Mine Tags Bolig [PERSON_NAME] © Mapbox © OpenSt…" at bounding box center [404, 342] width 808 height 684
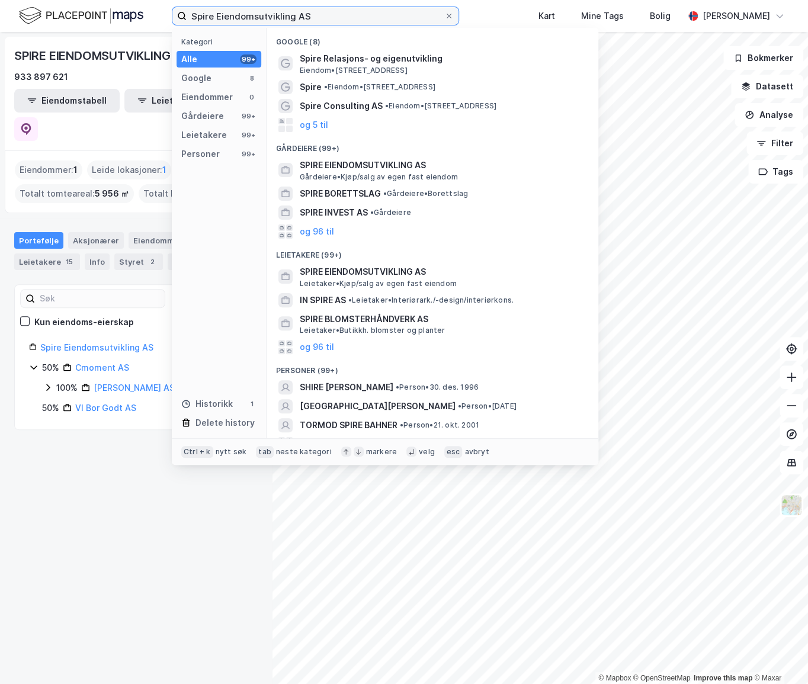
drag, startPoint x: 320, startPoint y: 15, endPoint x: 176, endPoint y: 32, distance: 144.9
click at [117, 34] on div "Spire Eiendomsutvikling AS Kategori Alle 99+ Google 8 Eiendommer 0 Gårdeiere 99…" at bounding box center [404, 342] width 808 height 684
paste input "[PERSON_NAME]"
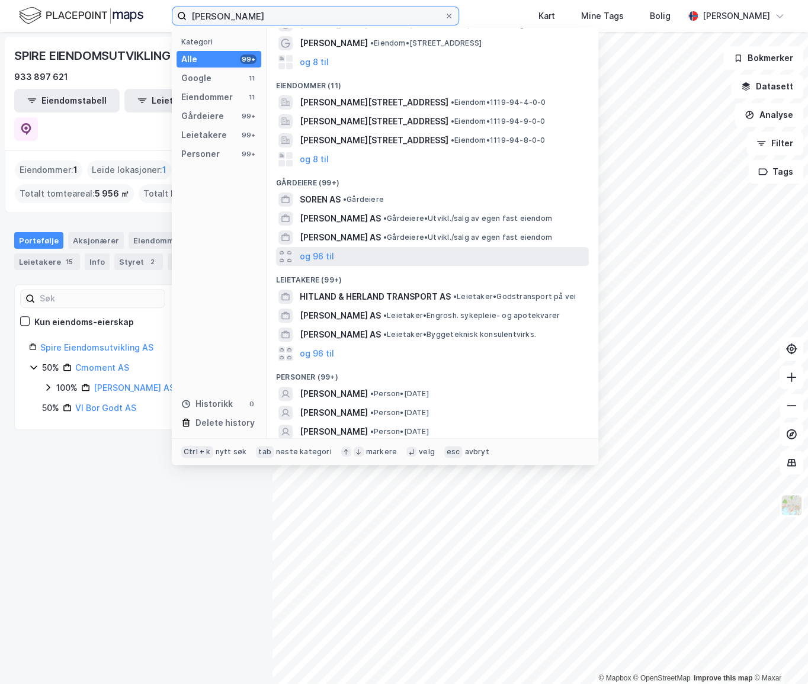
scroll to position [84, 0]
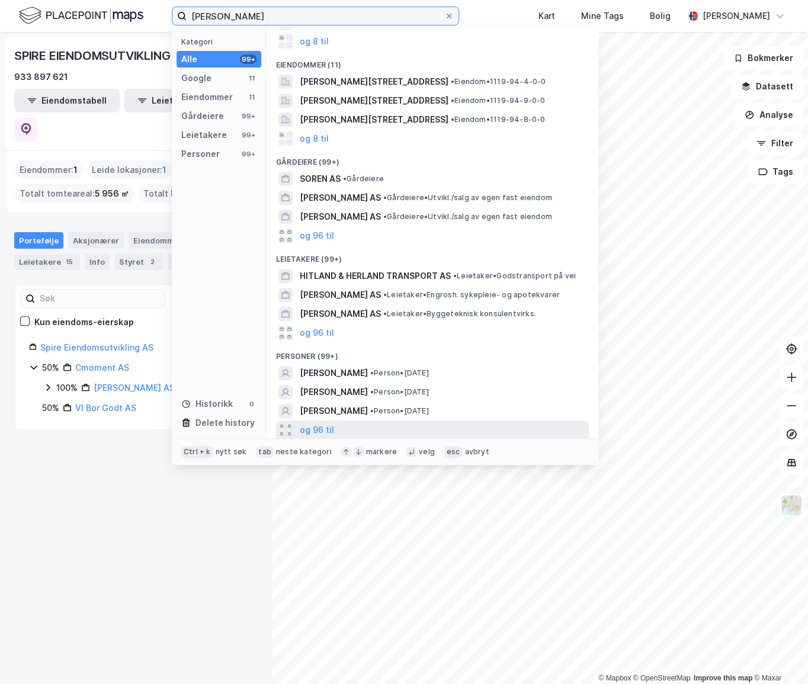
type input "[PERSON_NAME]"
click at [338, 432] on div "og 96 til" at bounding box center [432, 430] width 313 height 19
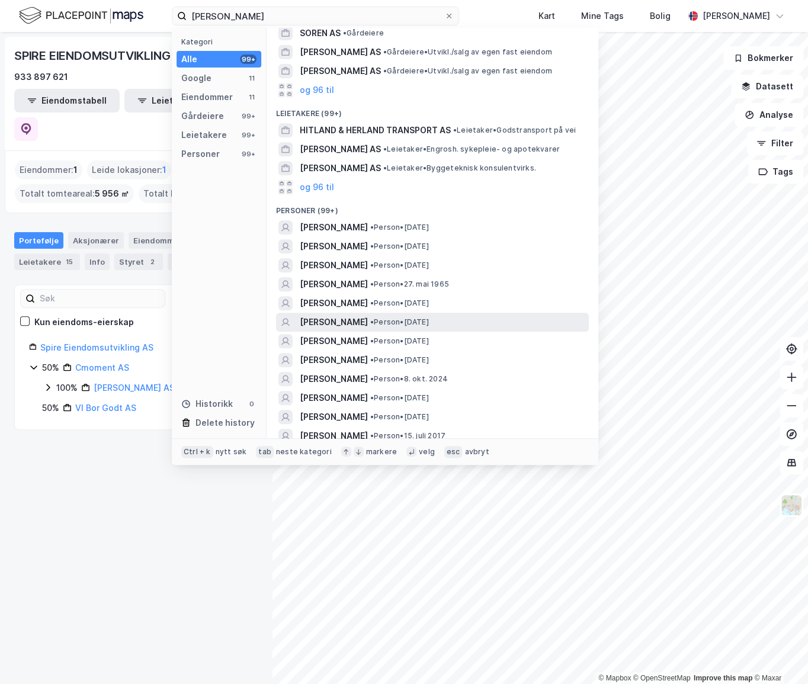
scroll to position [245, 0]
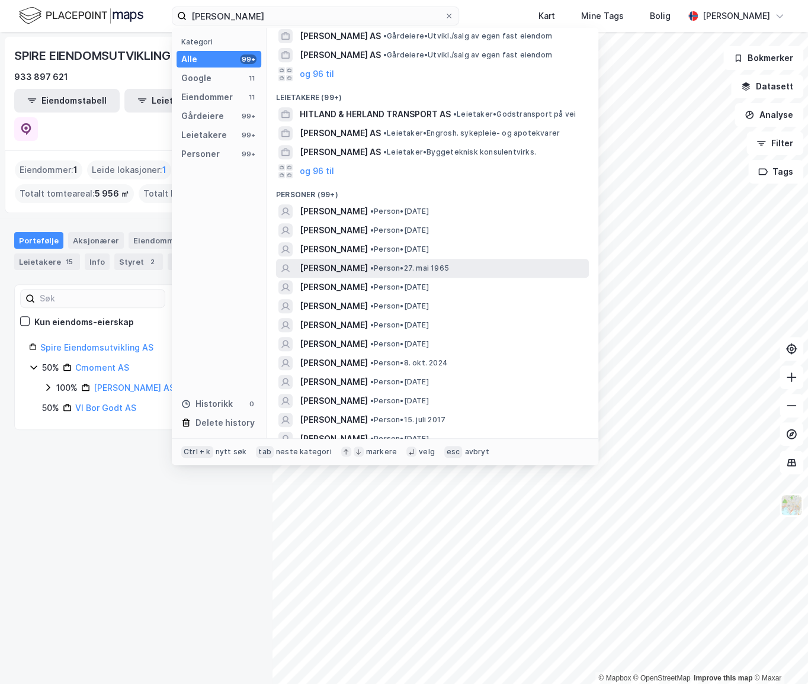
click at [368, 268] on span "[PERSON_NAME]" at bounding box center [334, 268] width 68 height 14
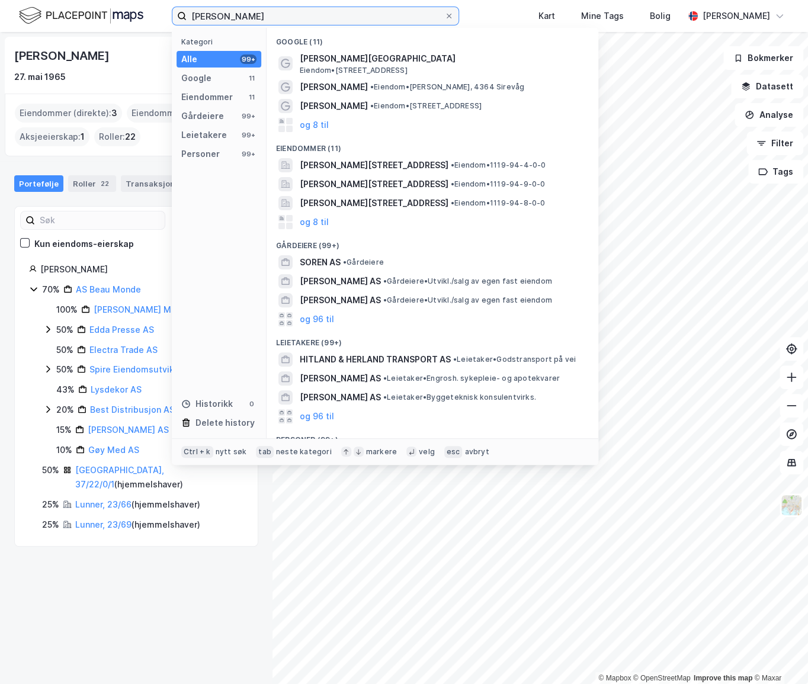
drag, startPoint x: 284, startPoint y: 20, endPoint x: 184, endPoint y: 21, distance: 99.5
click at [184, 21] on label "[PERSON_NAME]" at bounding box center [315, 16] width 287 height 19
